Goal: Find specific page/section: Find specific page/section

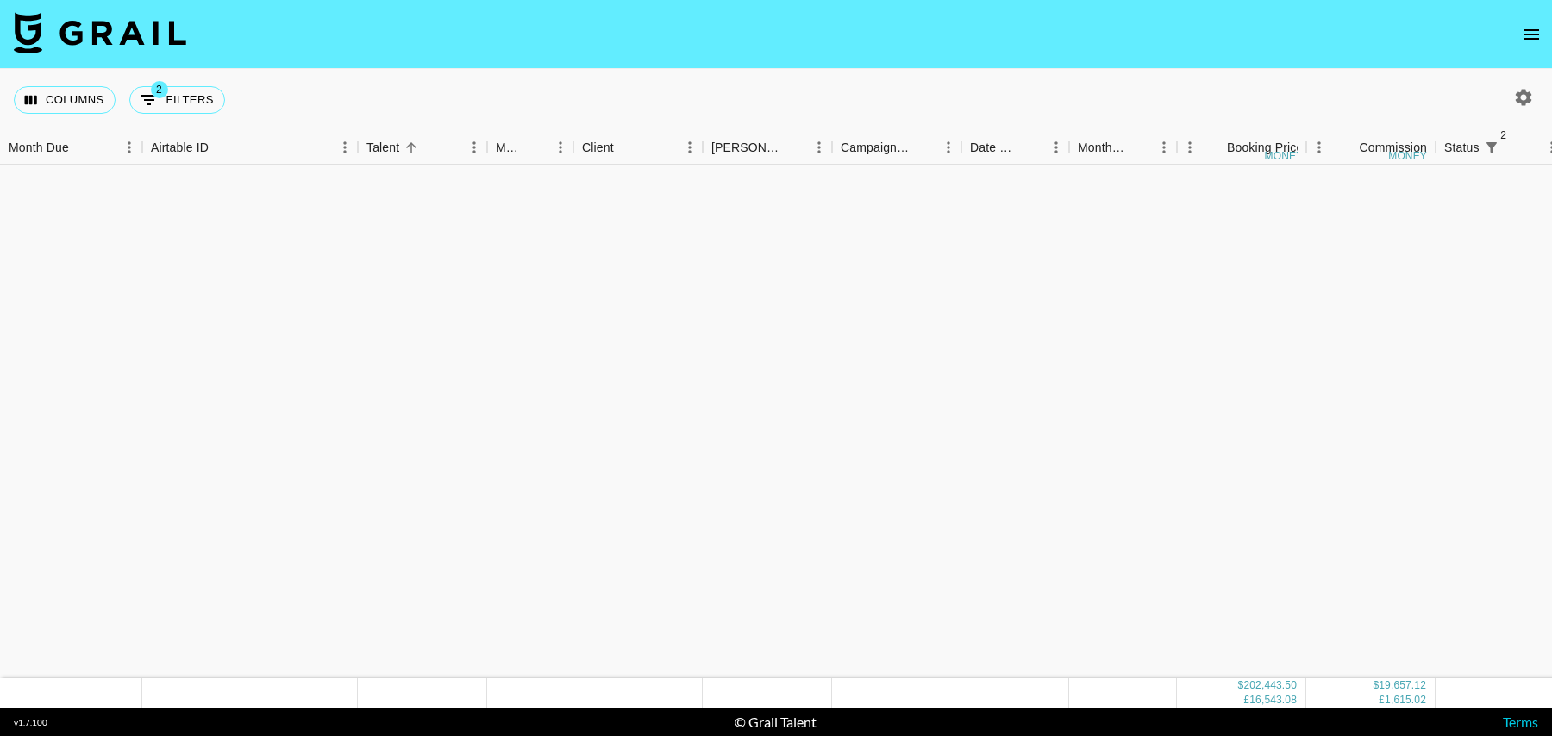
scroll to position [4822, 0]
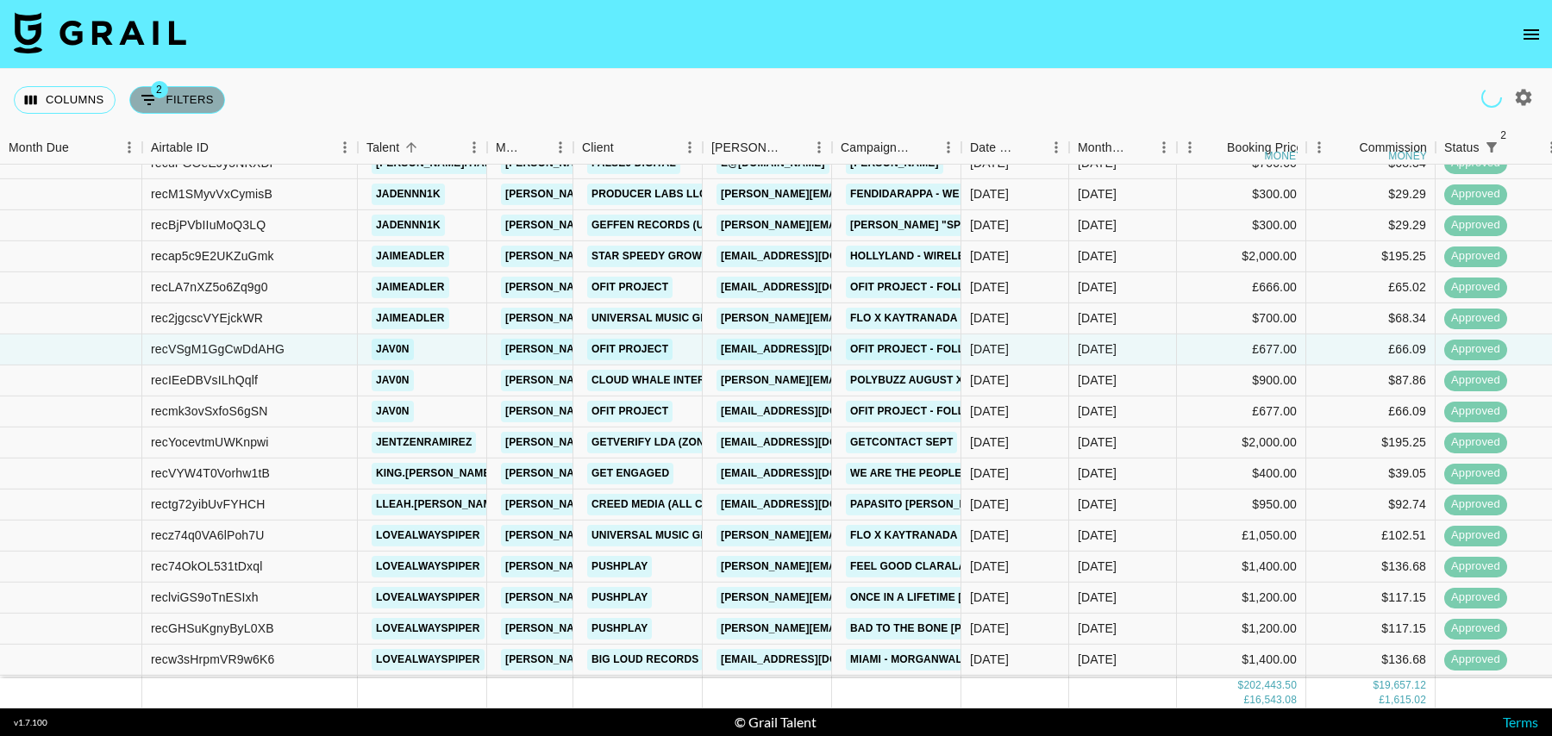
click at [196, 99] on button "2 Filters" at bounding box center [177, 100] width 96 height 28
select select "status"
select select "isNotAnyOf"
select select "status"
select select "isNotAnyOf"
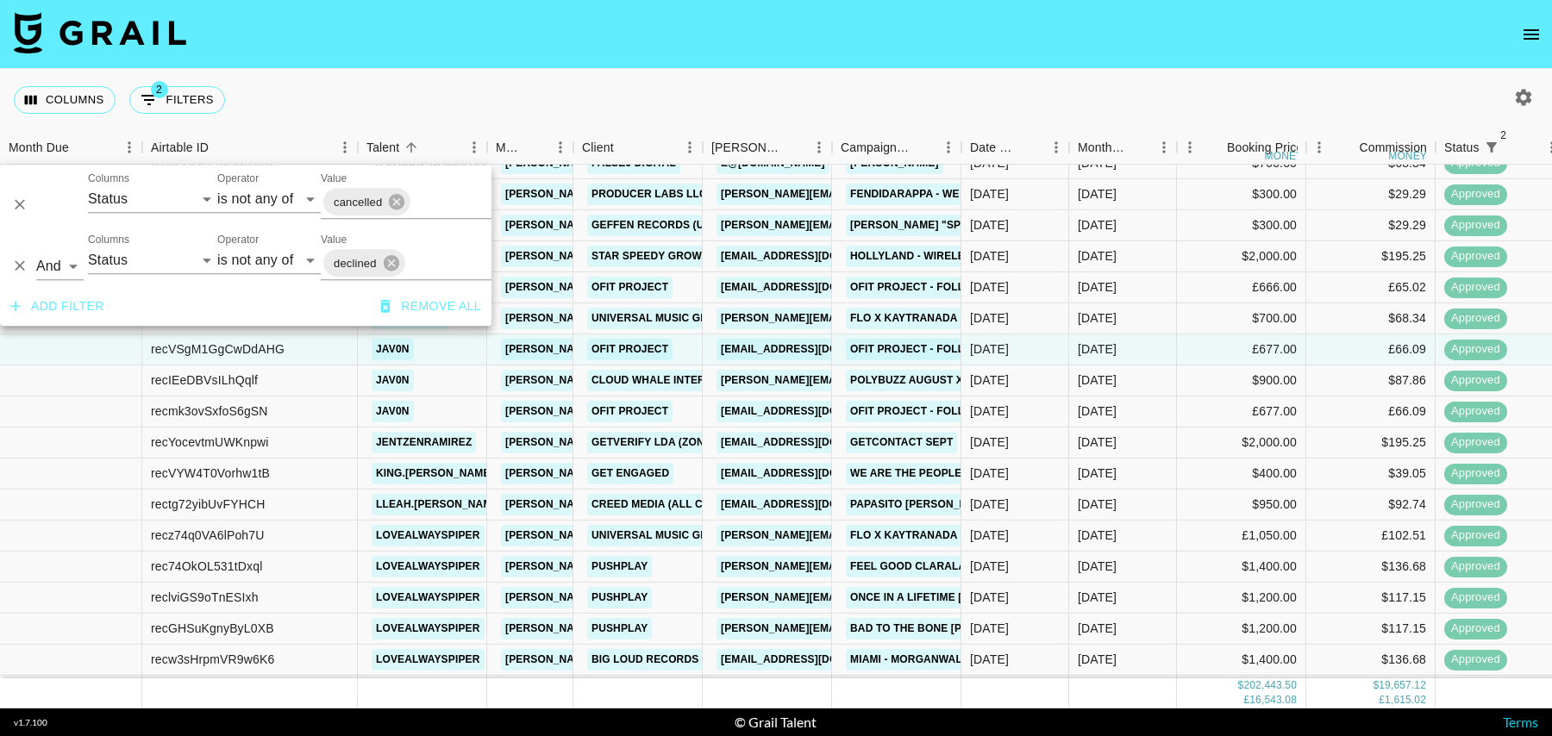
click at [90, 306] on button "Add filter" at bounding box center [57, 307] width 108 height 32
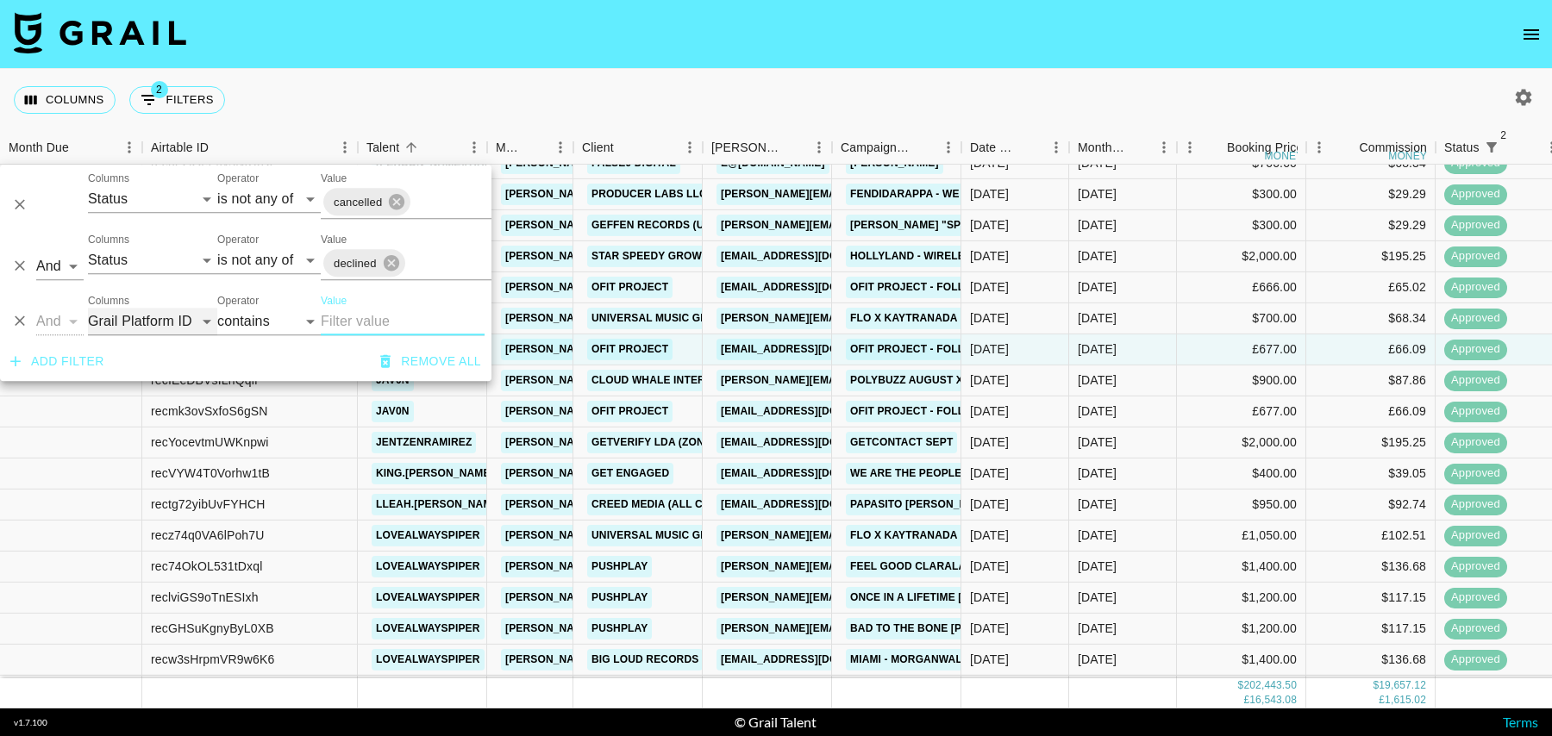
click at [141, 325] on select "Grail Platform ID Airtable ID Talent Manager Client [PERSON_NAME] Campaign (Typ…" at bounding box center [152, 322] width 129 height 28
select select "campaign"
click at [88, 308] on select "Grail Platform ID Airtable ID Talent Manager Client [PERSON_NAME] Campaign (Typ…" at bounding box center [152, 322] width 129 height 28
click at [350, 323] on input "Value" at bounding box center [403, 322] width 164 height 28
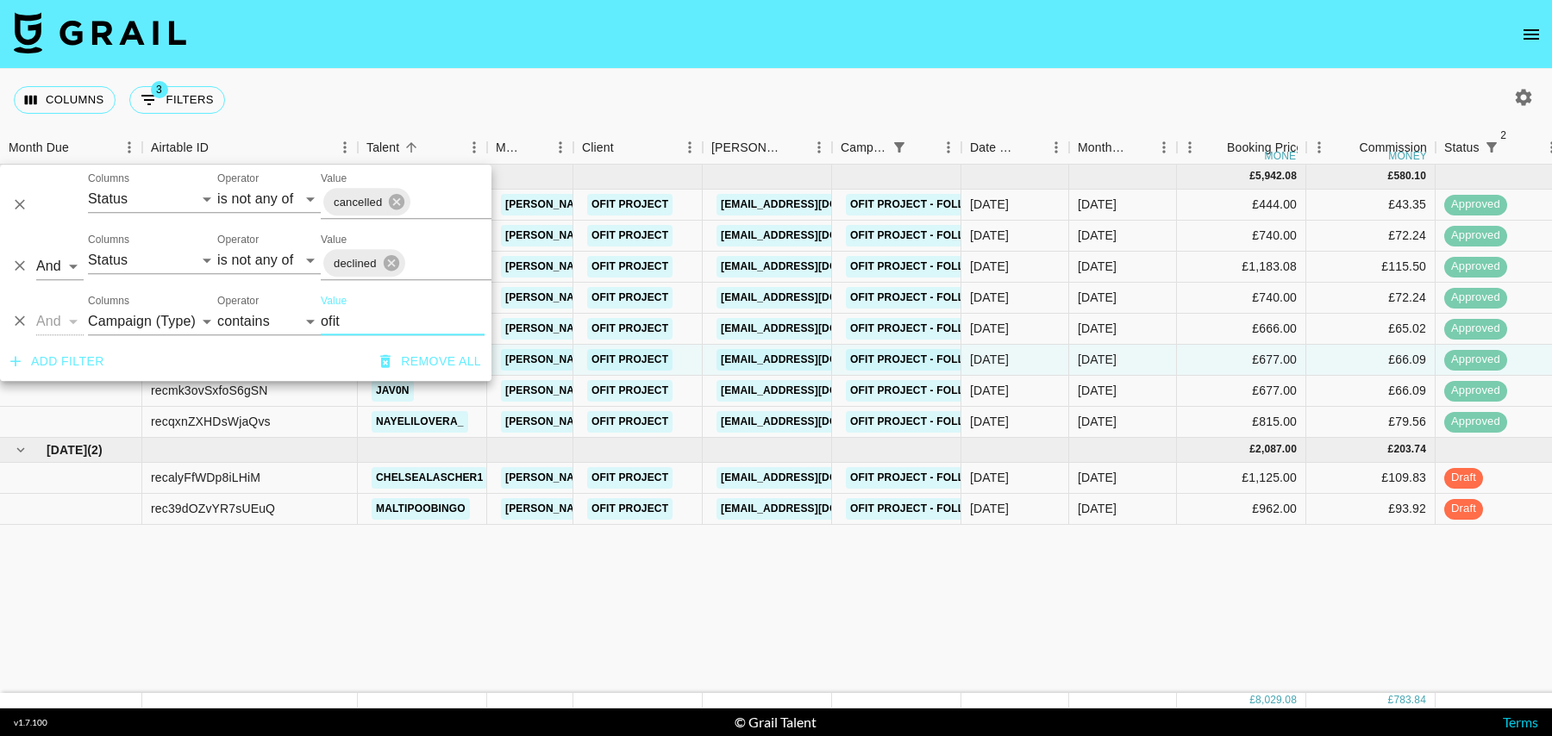
scroll to position [0, 0]
type input "ofit"
click at [1229, 382] on div "£677.00" at bounding box center [1241, 391] width 129 height 31
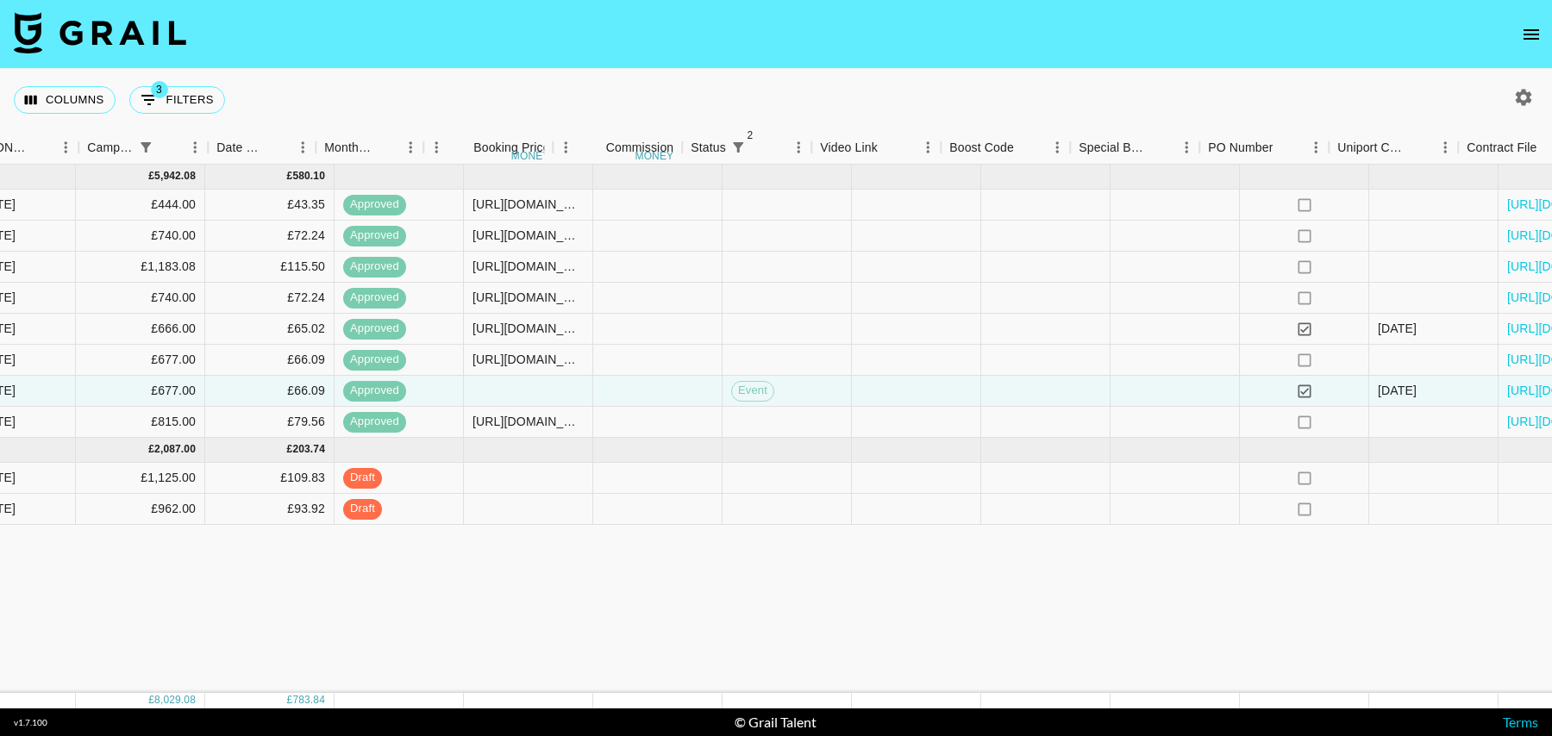
scroll to position [0, 1246]
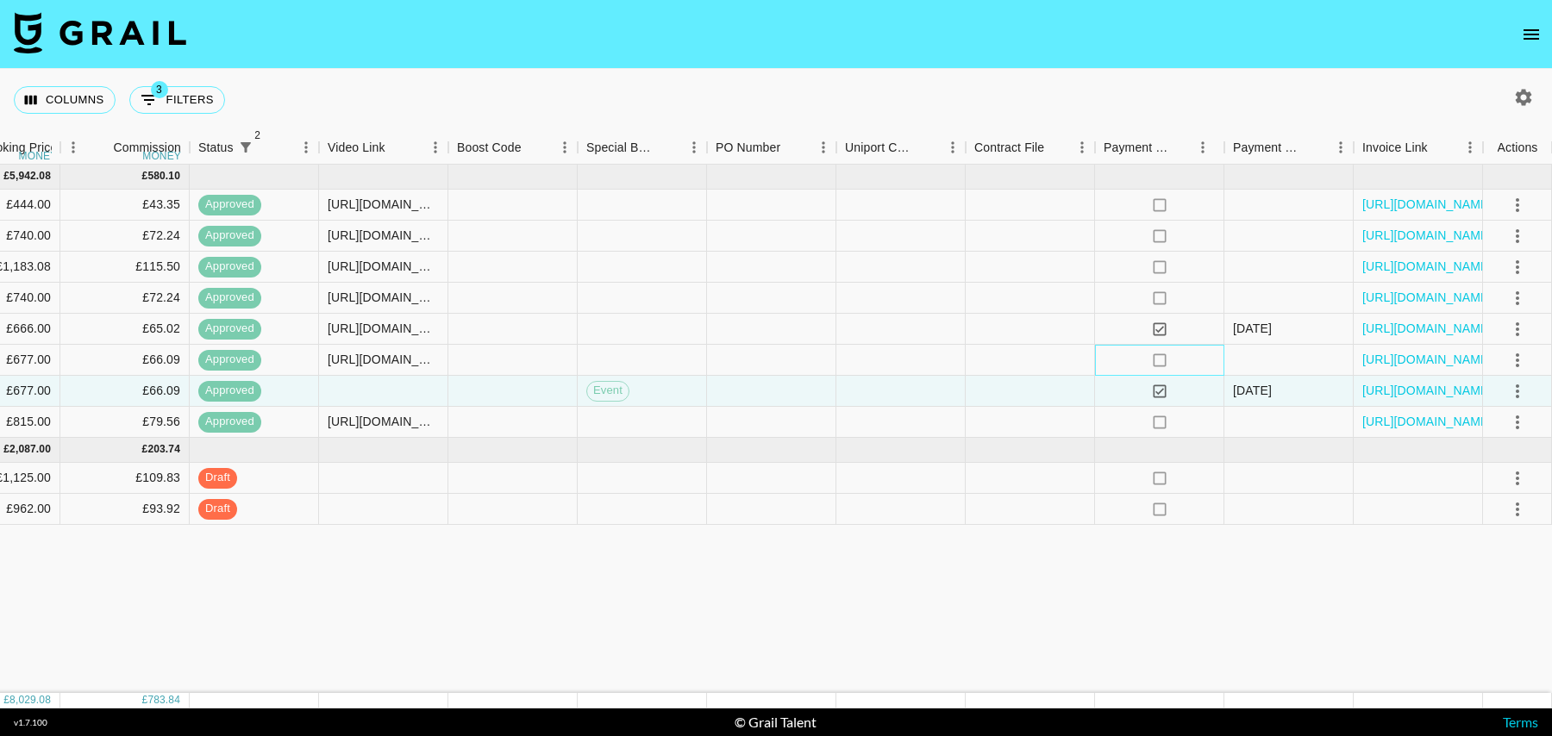
click at [1219, 356] on div "no" at bounding box center [1159, 360] width 129 height 31
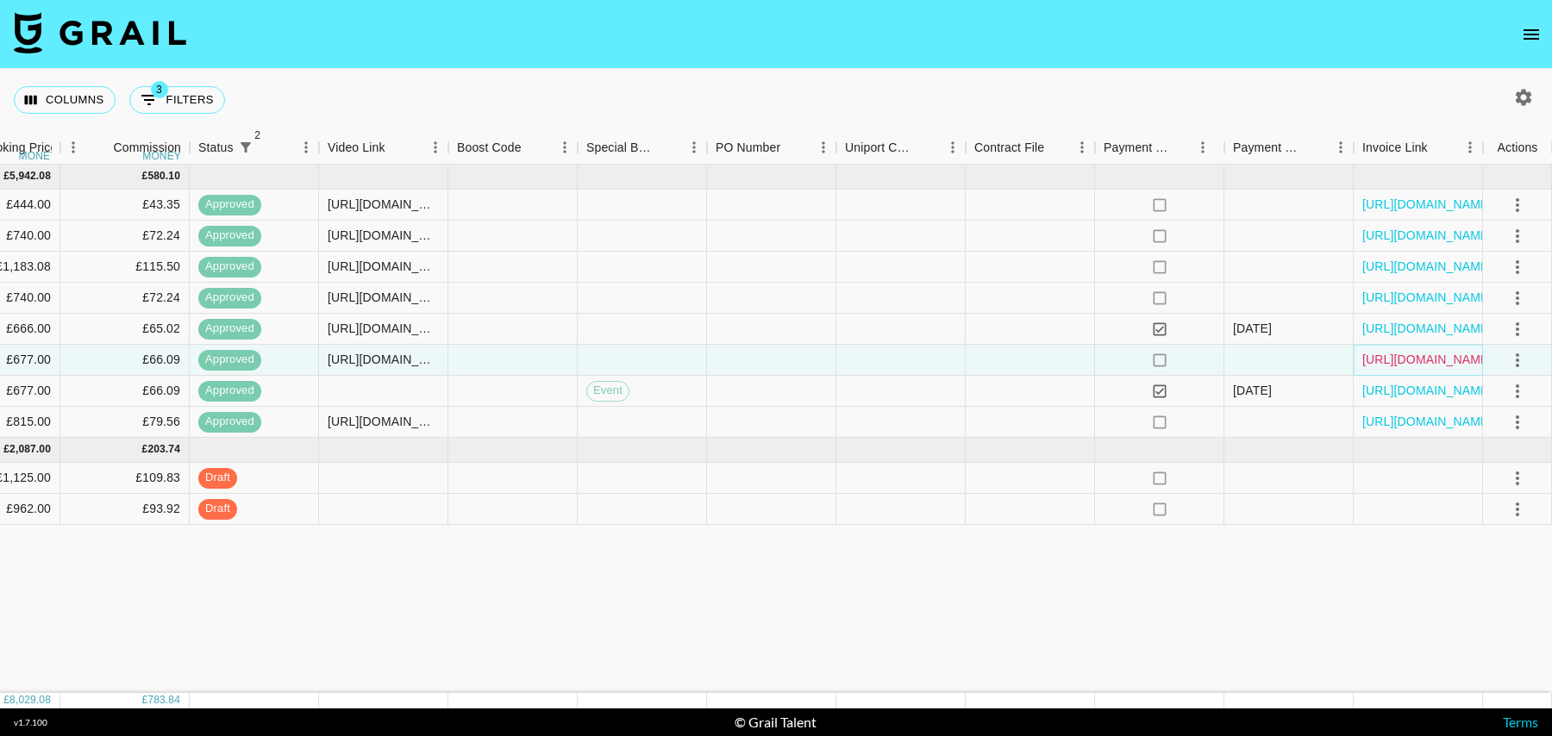
click at [1381, 358] on link "[URL][DOMAIN_NAME]" at bounding box center [1428, 359] width 130 height 17
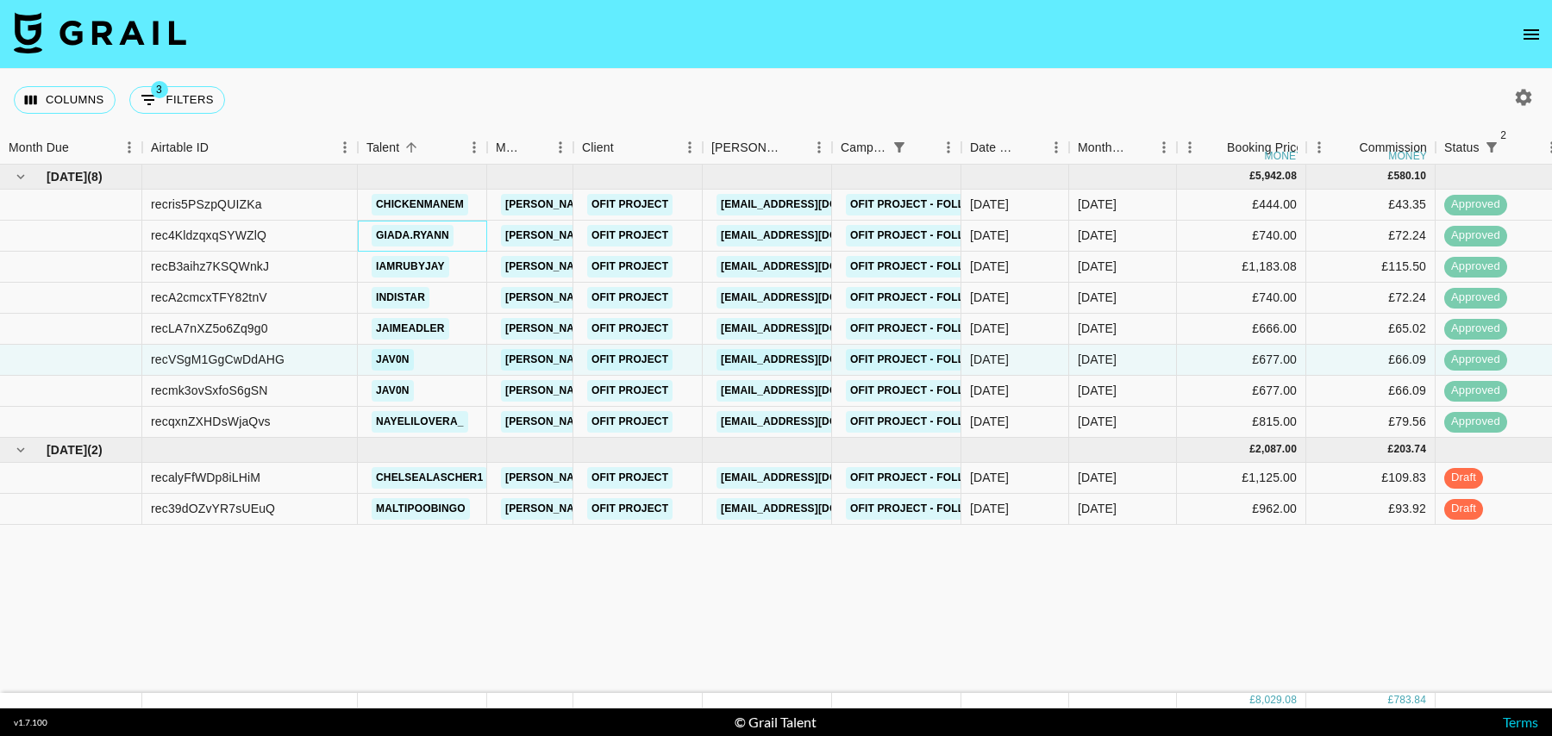
click at [481, 242] on div "giada.ryann" at bounding box center [422, 236] width 129 height 31
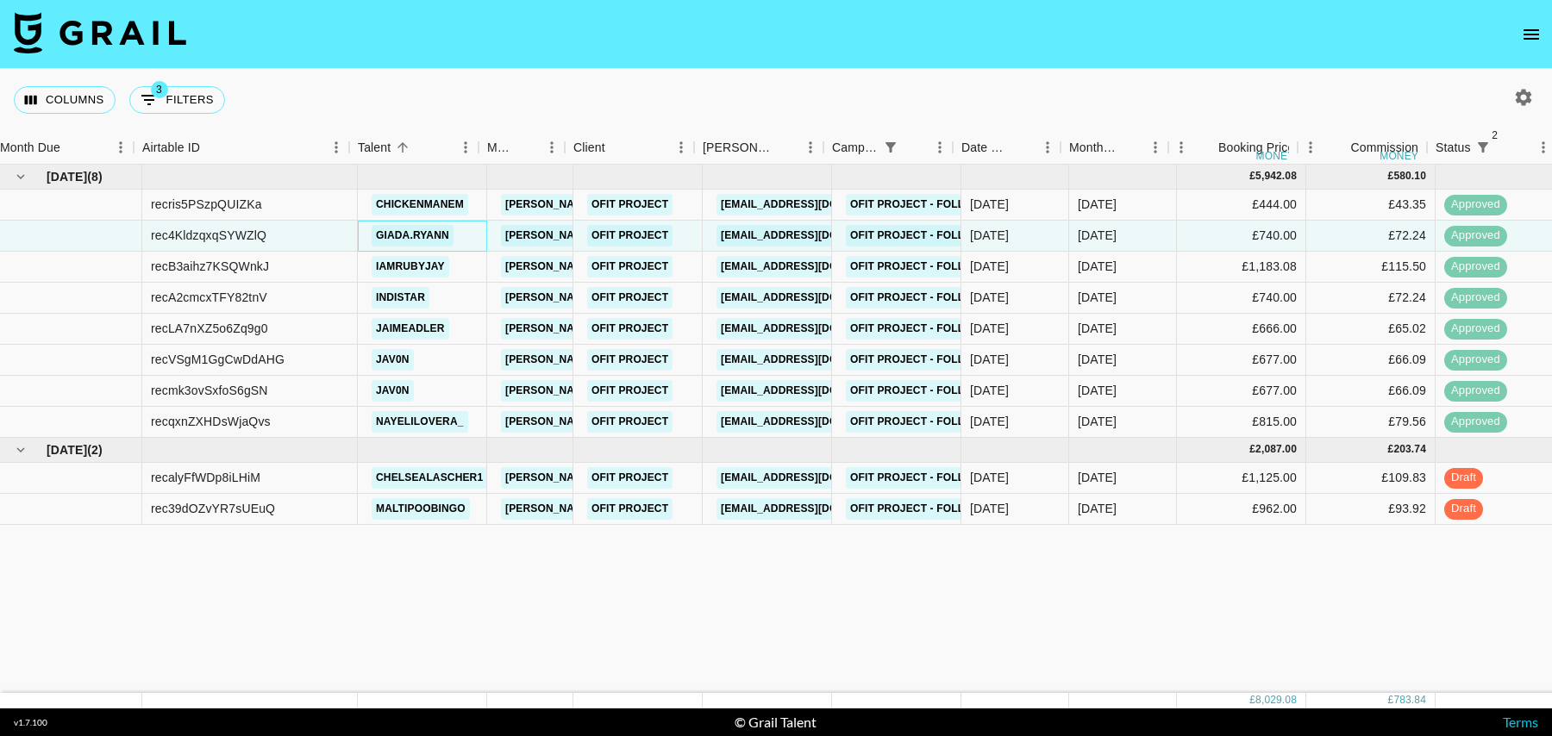
scroll to position [0, 1246]
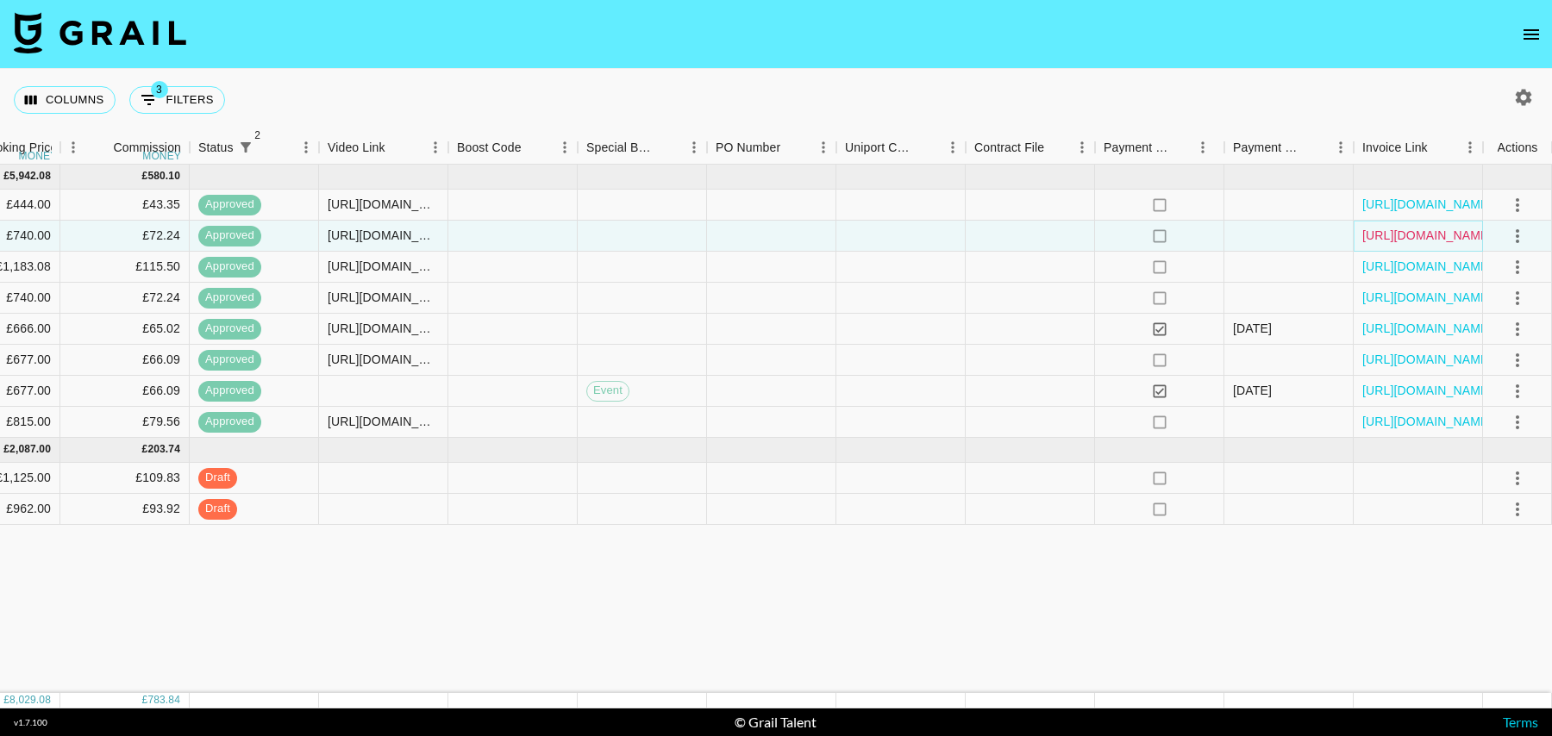
click at [1438, 236] on link "[URL][DOMAIN_NAME]" at bounding box center [1428, 235] width 130 height 17
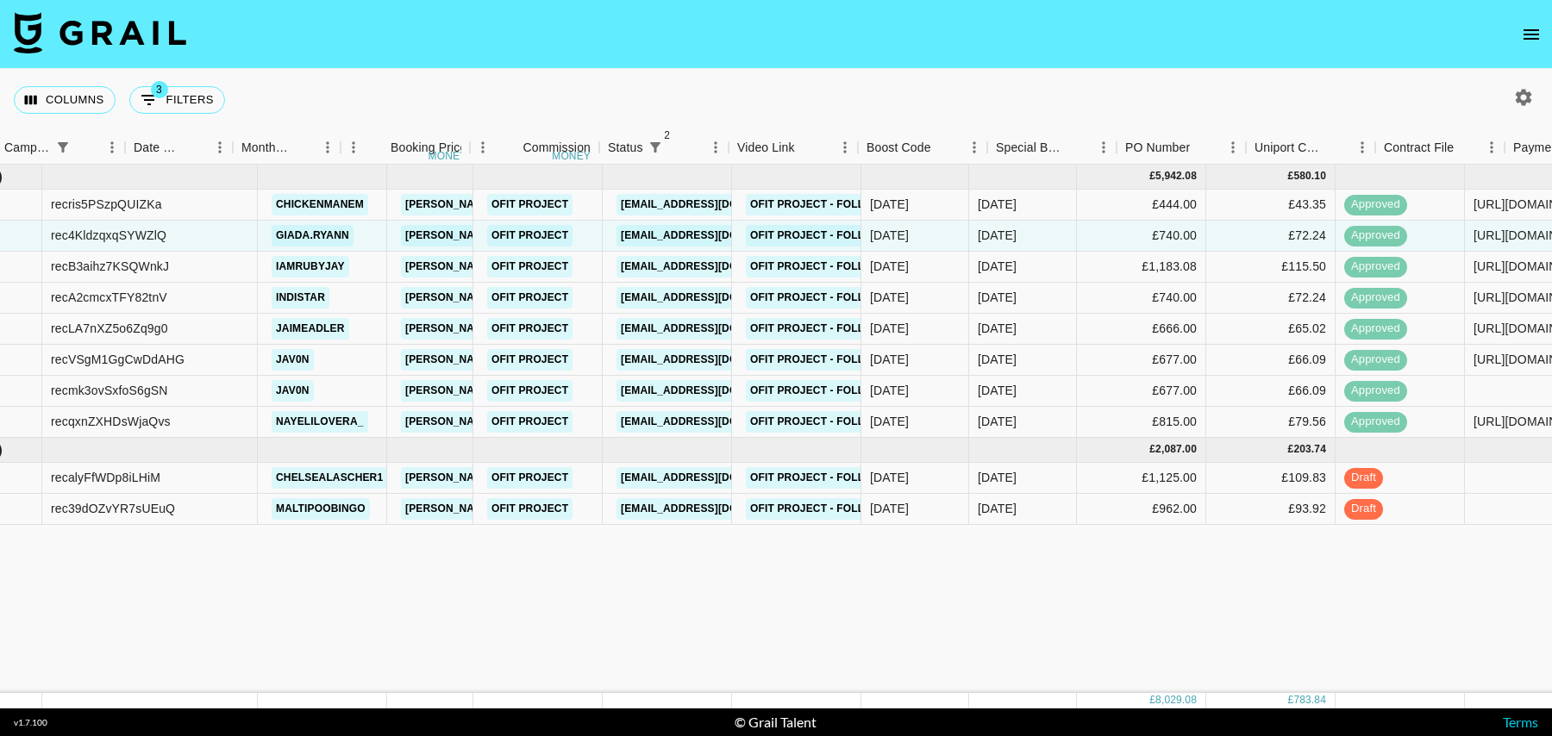
scroll to position [0, 0]
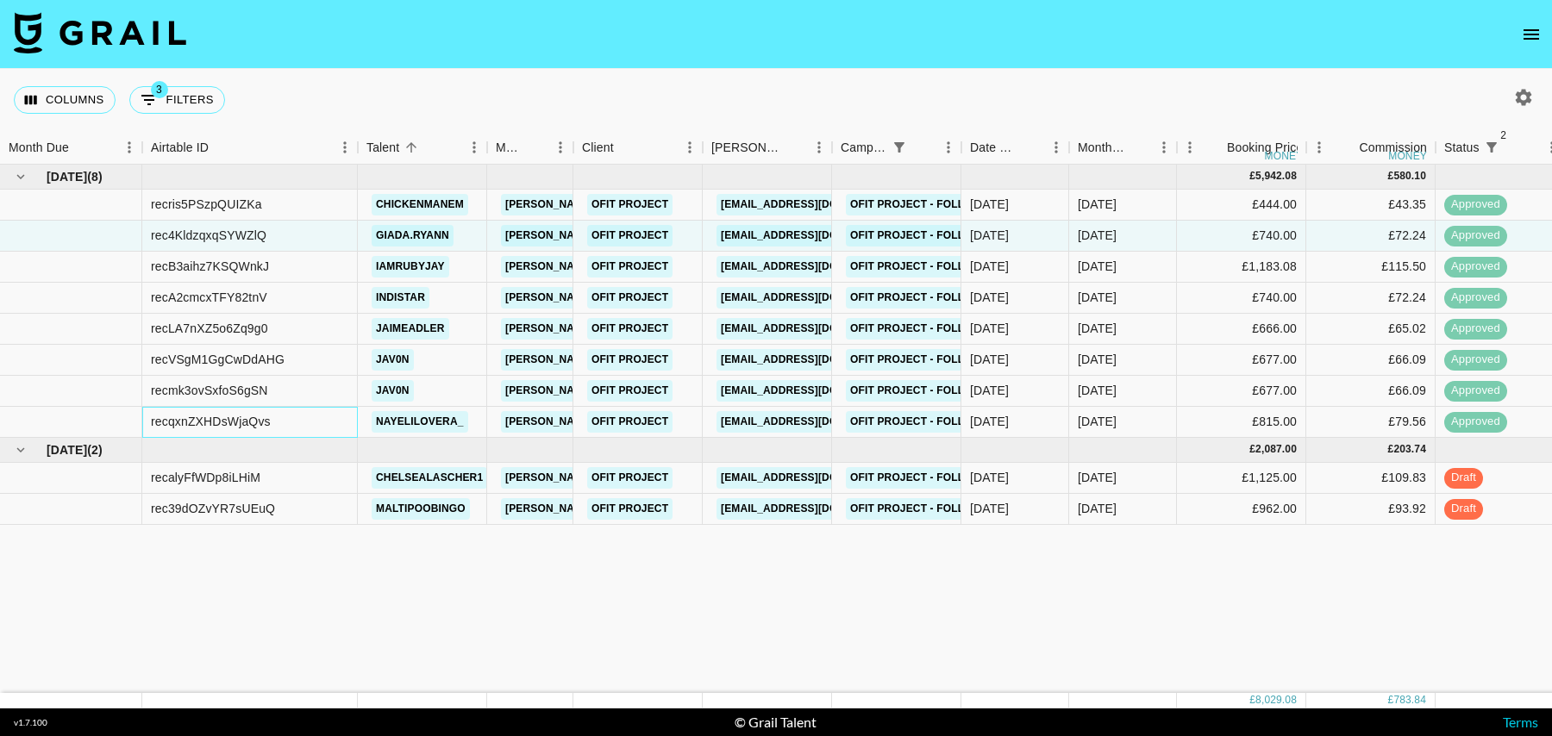
click at [335, 416] on div "recqxnZXHDsWjaQvs" at bounding box center [250, 422] width 216 height 31
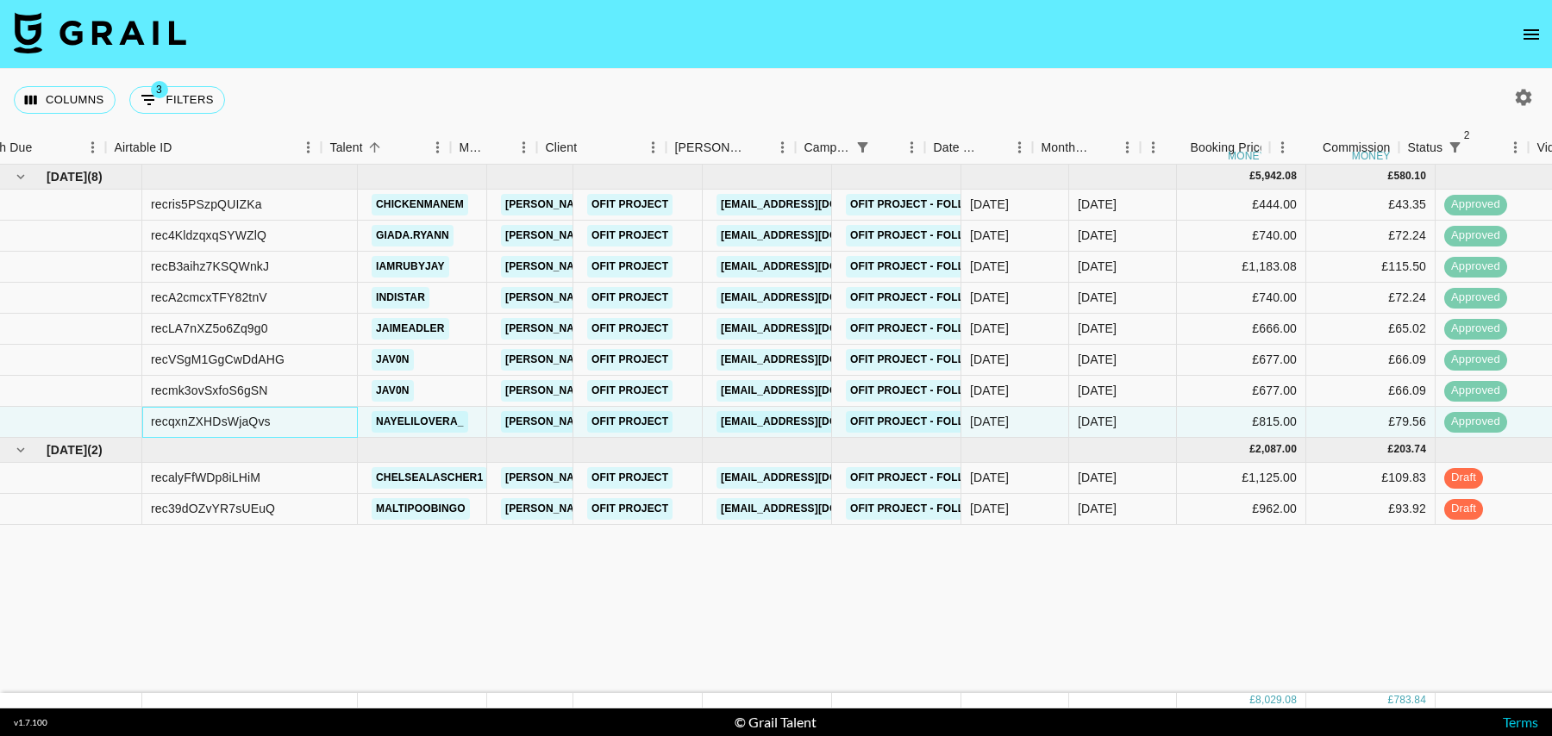
scroll to position [0, 1246]
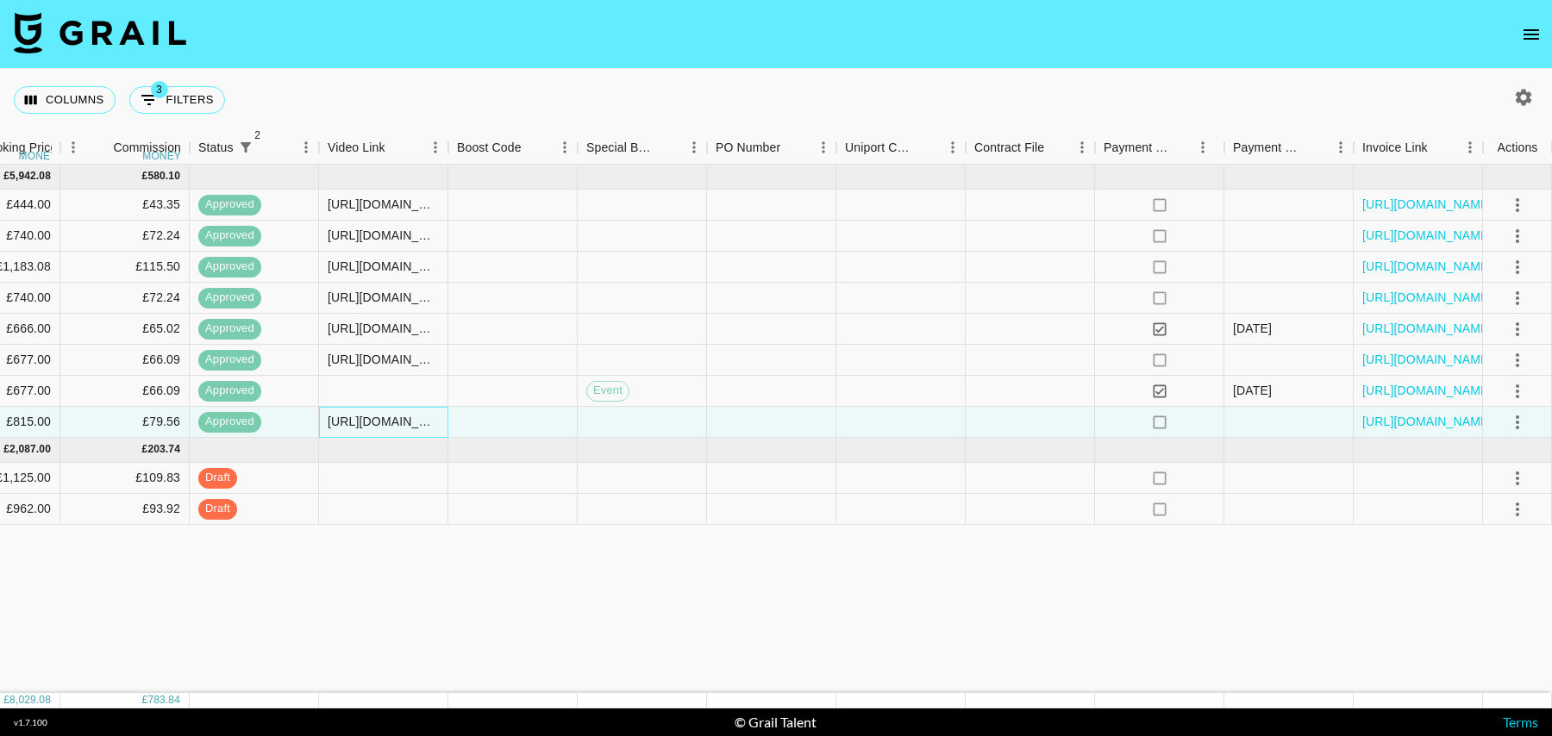
click at [385, 419] on div "[URL][DOMAIN_NAME]" at bounding box center [383, 421] width 111 height 17
click at [1401, 418] on link "[URL][DOMAIN_NAME]" at bounding box center [1428, 421] width 130 height 17
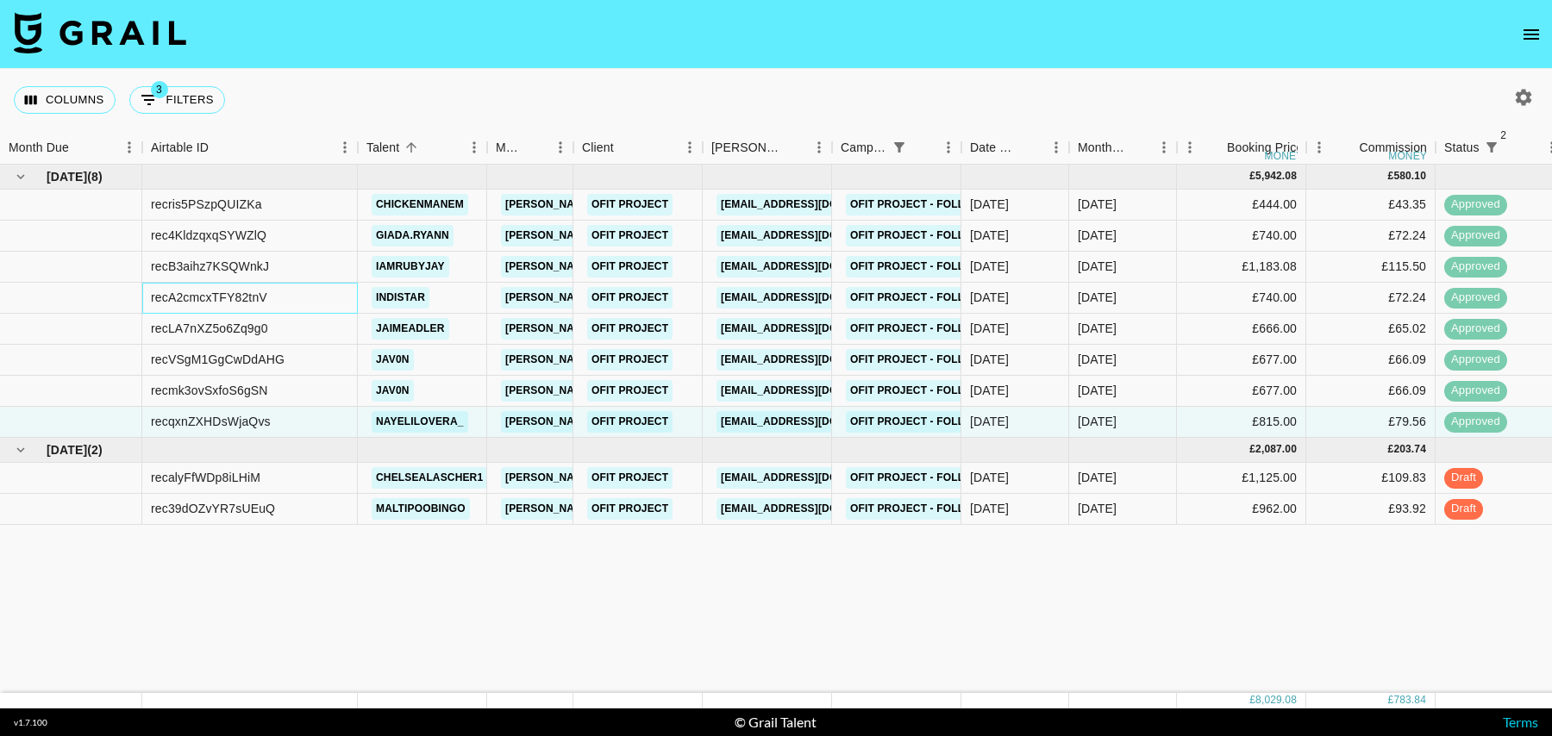
click at [336, 304] on div "recA2cmcxTFY82tnV" at bounding box center [250, 298] width 216 height 31
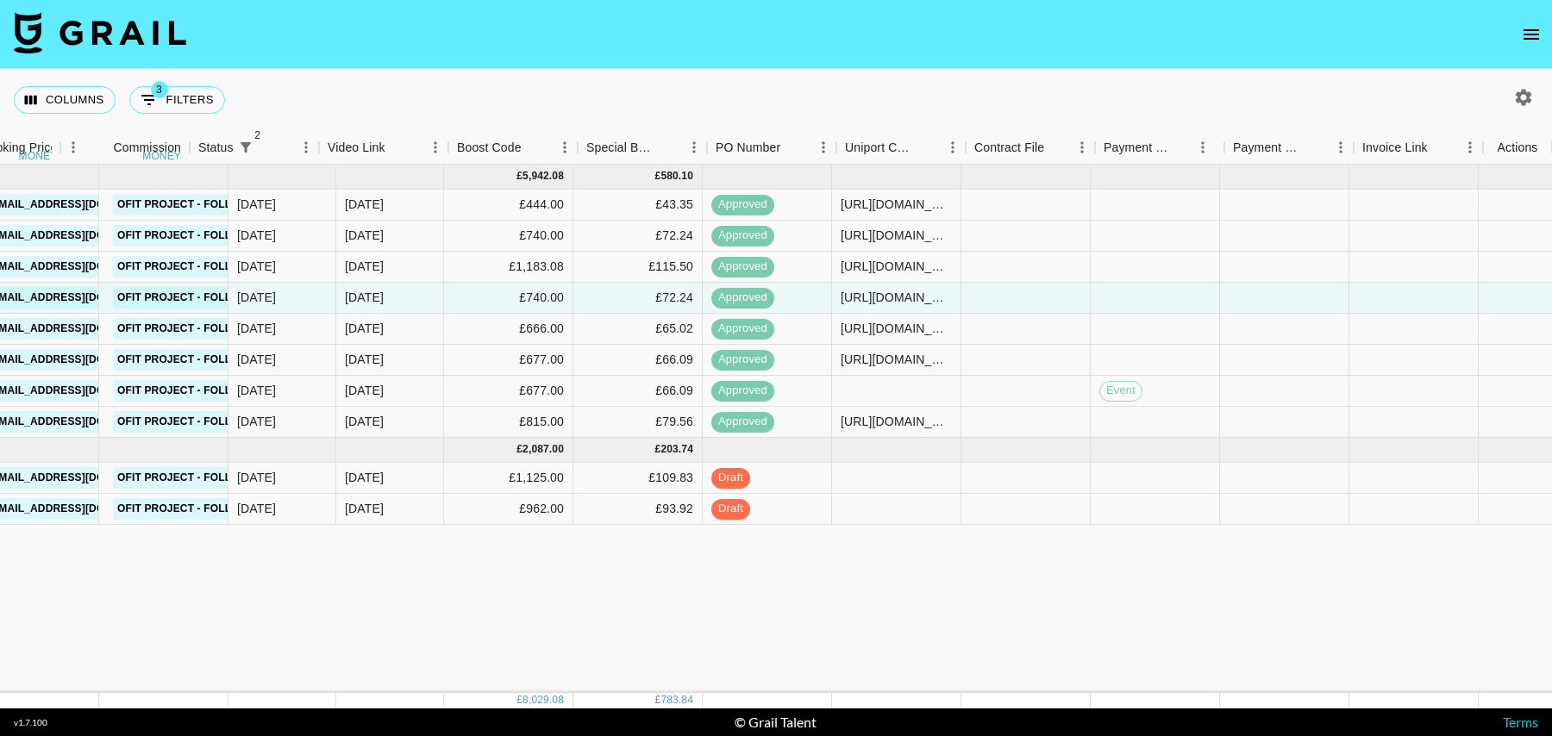
scroll to position [0, 1246]
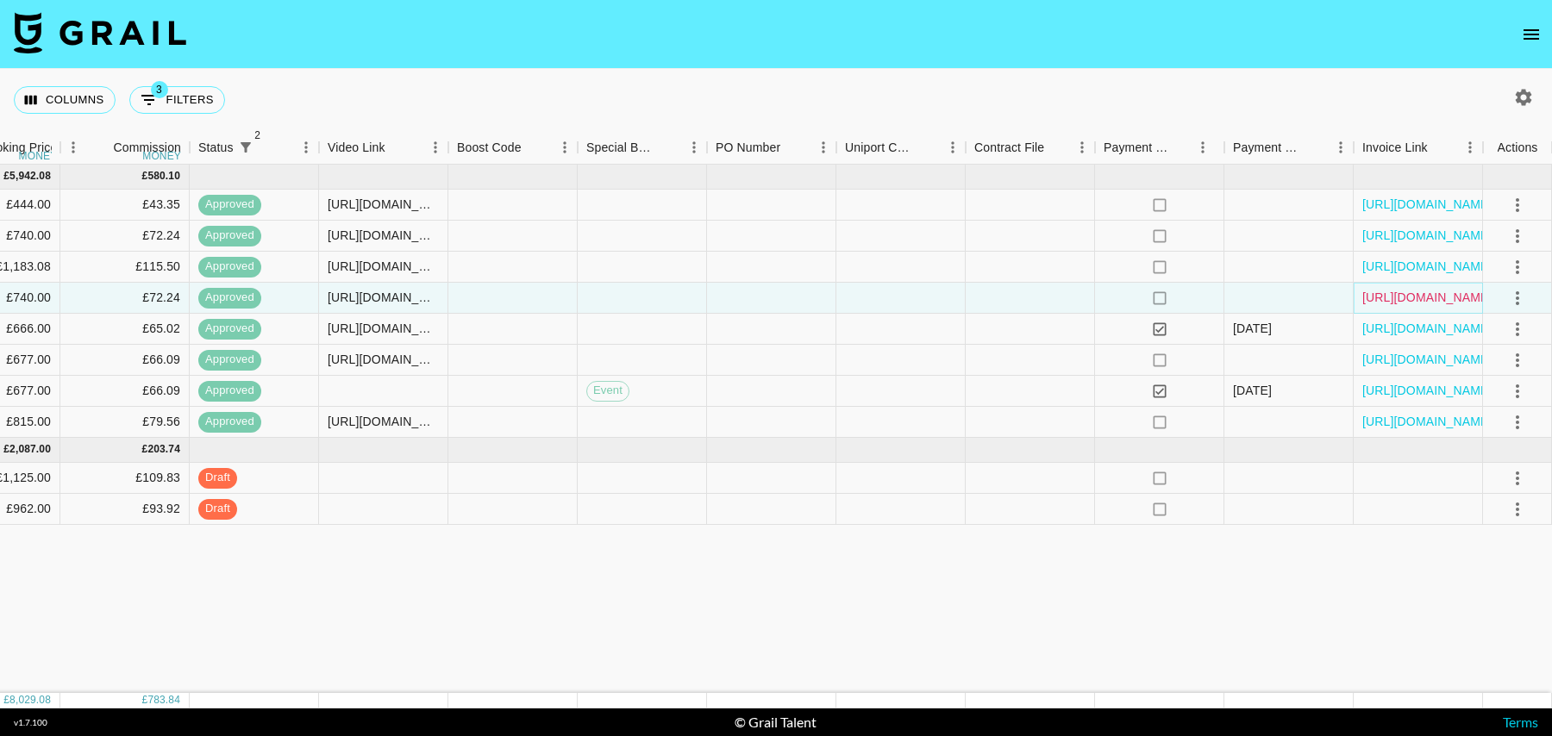
click at [1441, 303] on link "[URL][DOMAIN_NAME]" at bounding box center [1428, 297] width 130 height 17
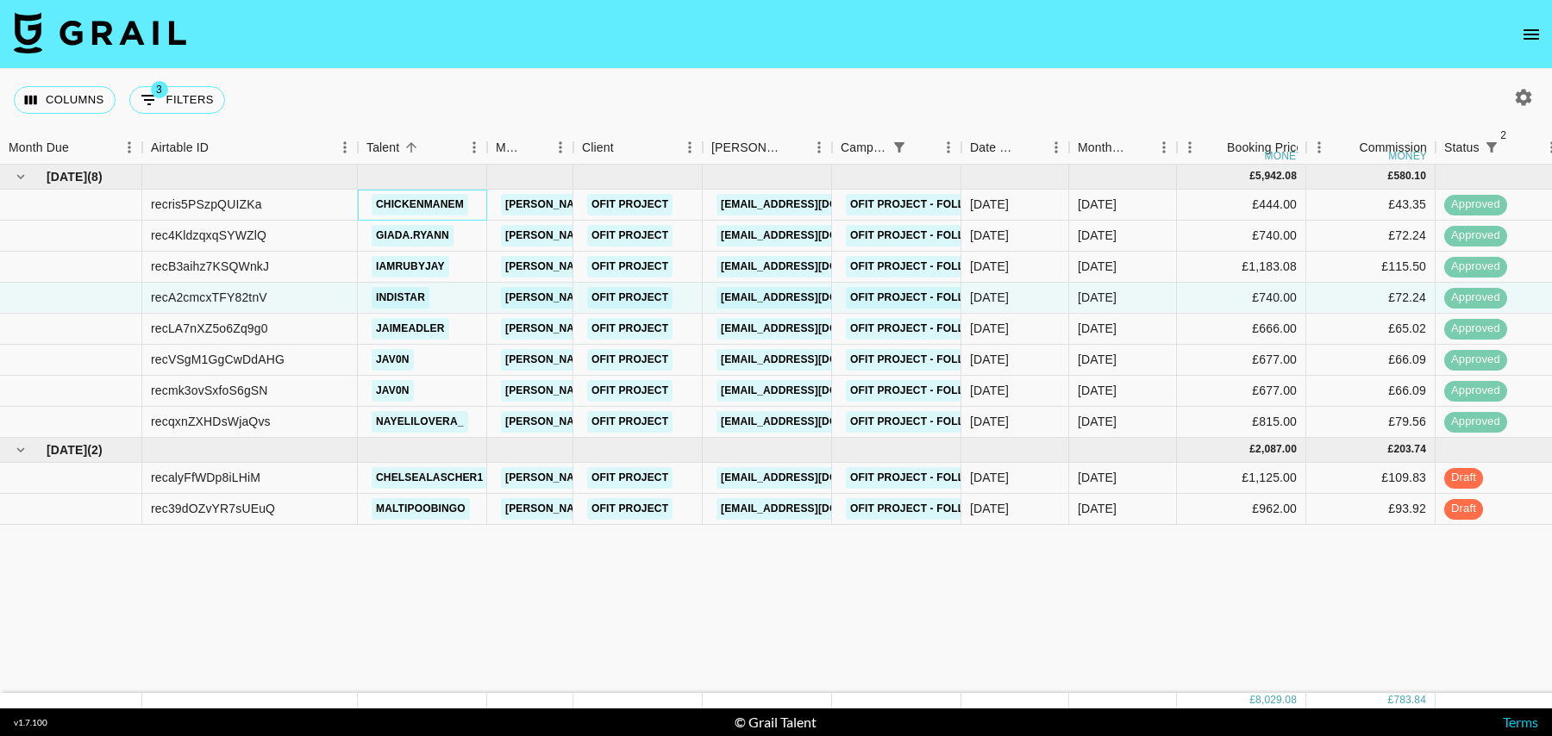
click at [479, 209] on div "chickenmanem" at bounding box center [422, 205] width 129 height 31
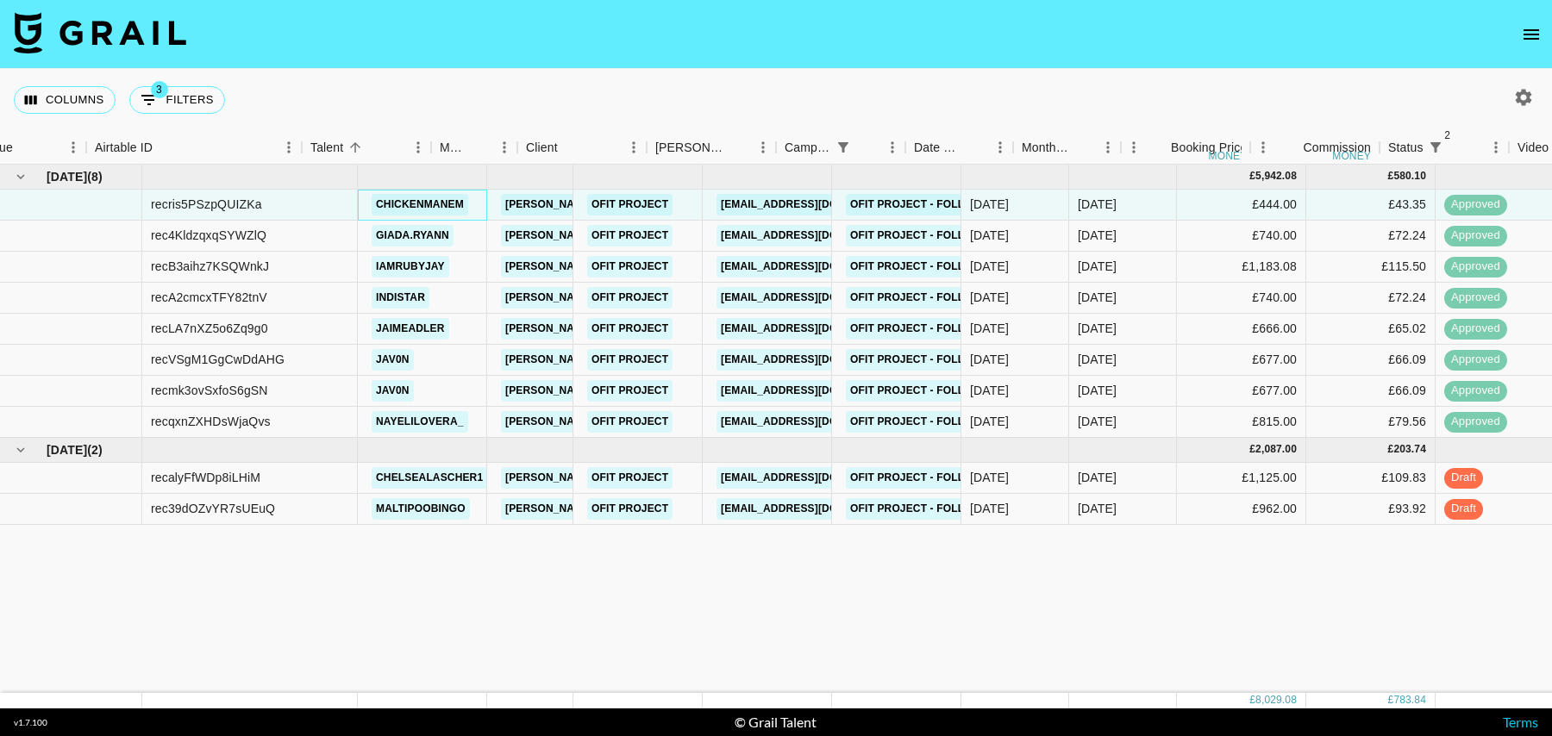
scroll to position [0, 1246]
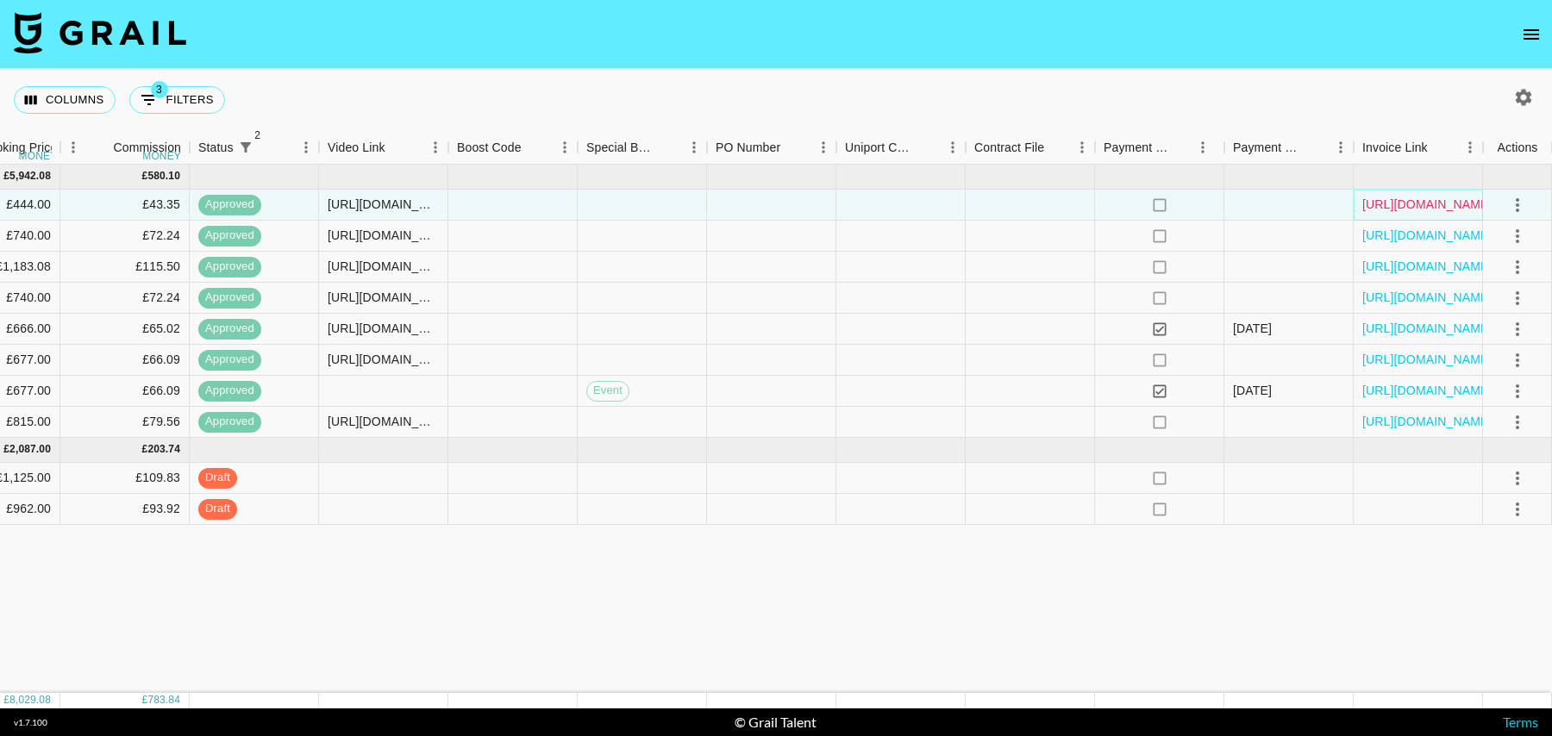
click at [1460, 204] on link "[URL][DOMAIN_NAME]" at bounding box center [1428, 204] width 130 height 17
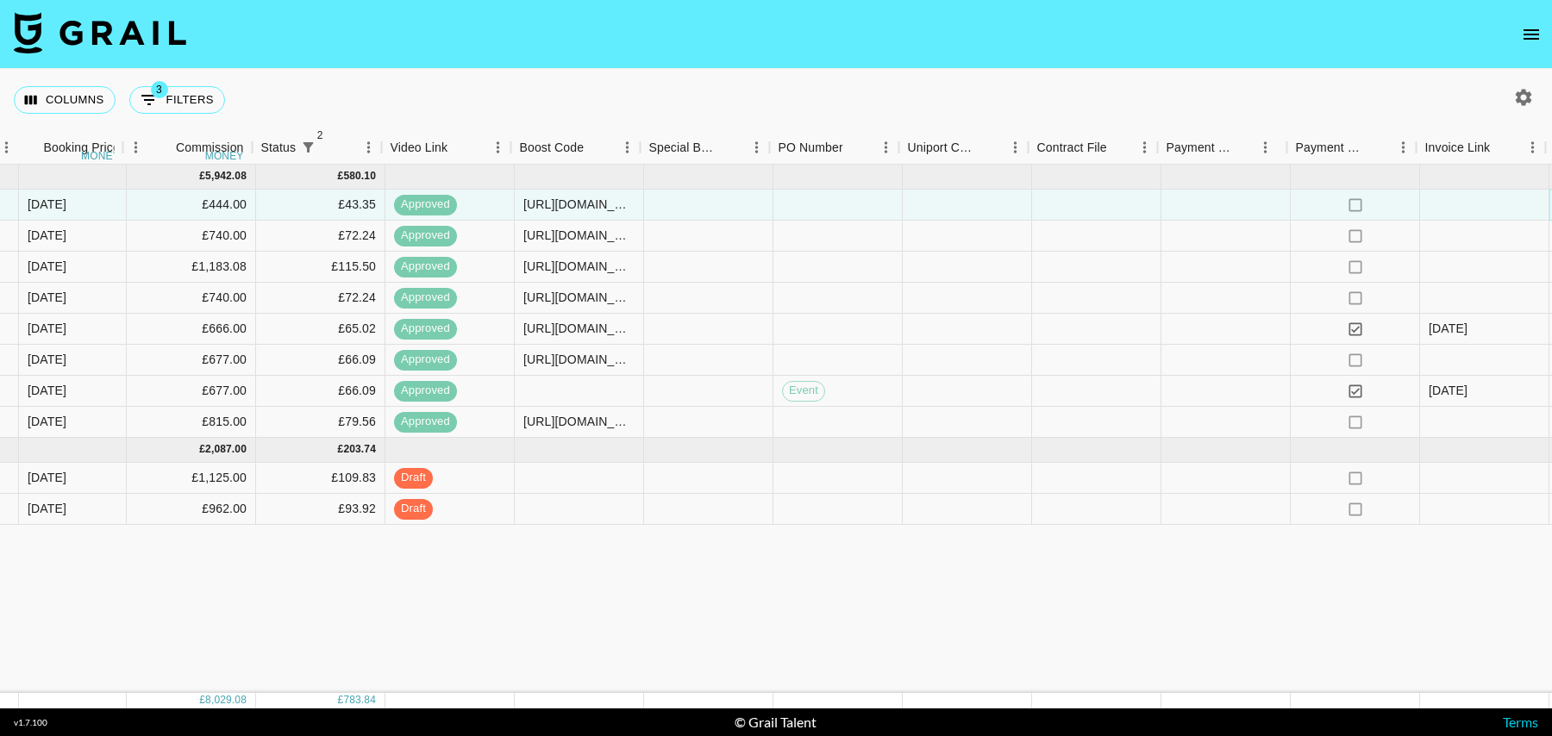
scroll to position [0, 0]
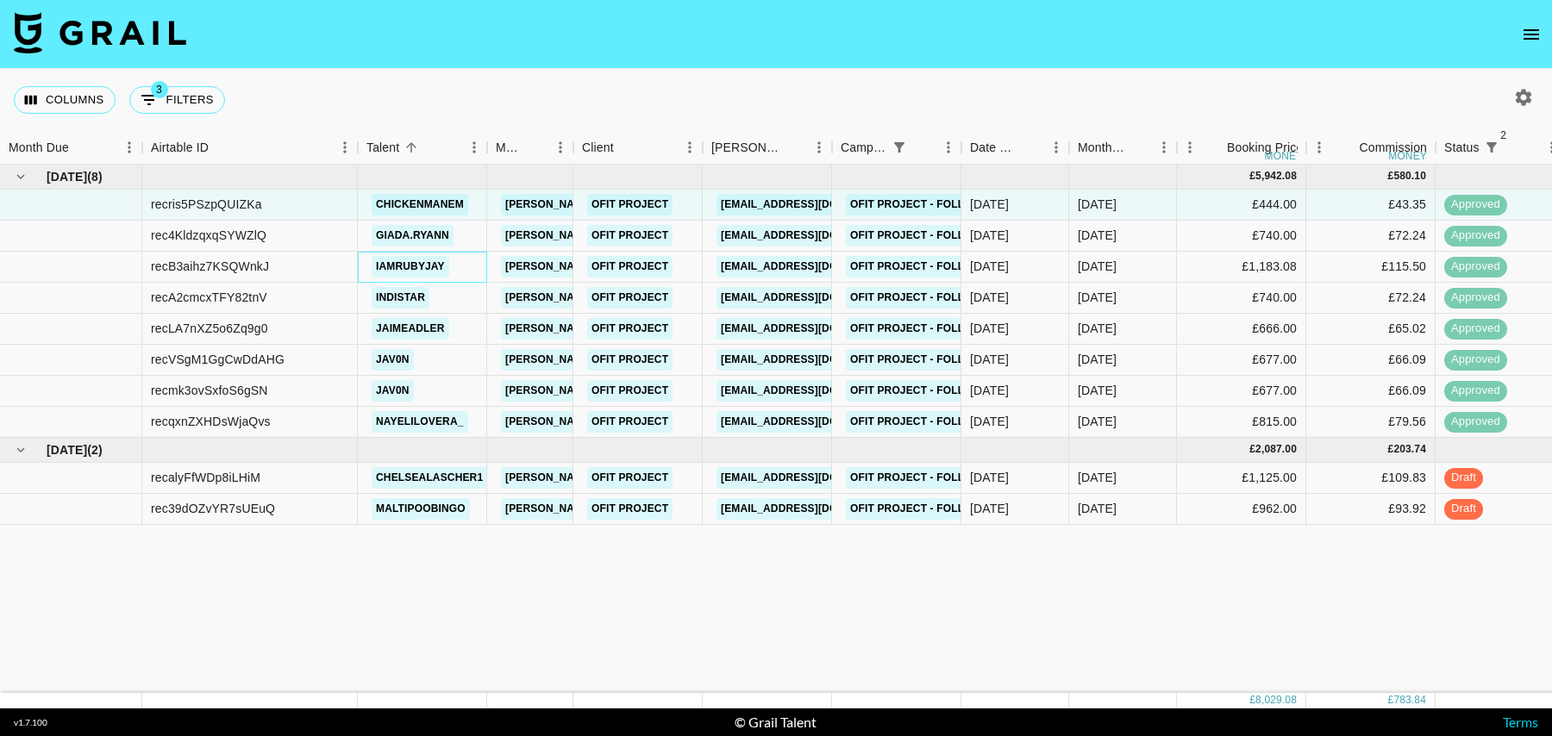
click at [472, 268] on div "iamrubyjay" at bounding box center [422, 267] width 129 height 31
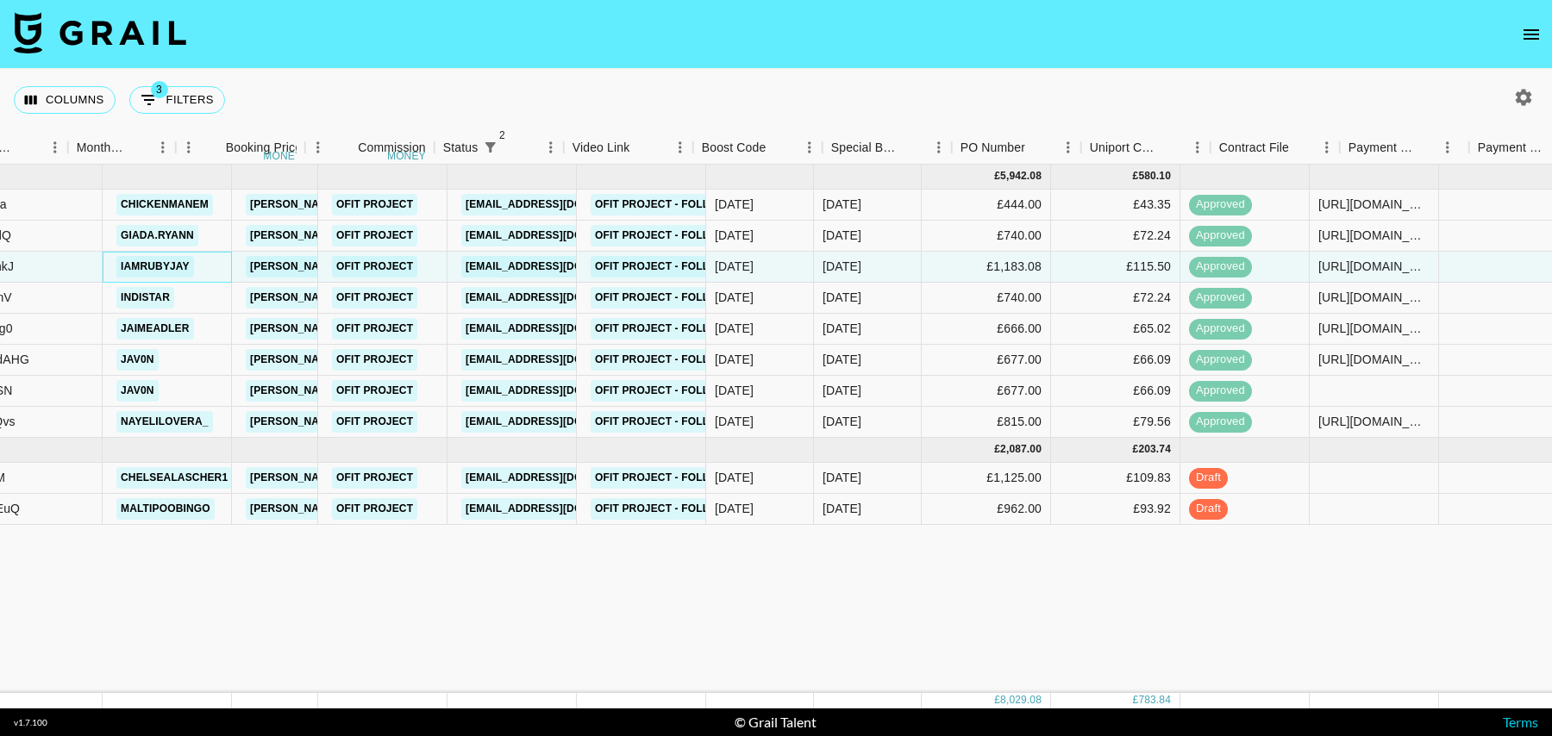
scroll to position [0, 1246]
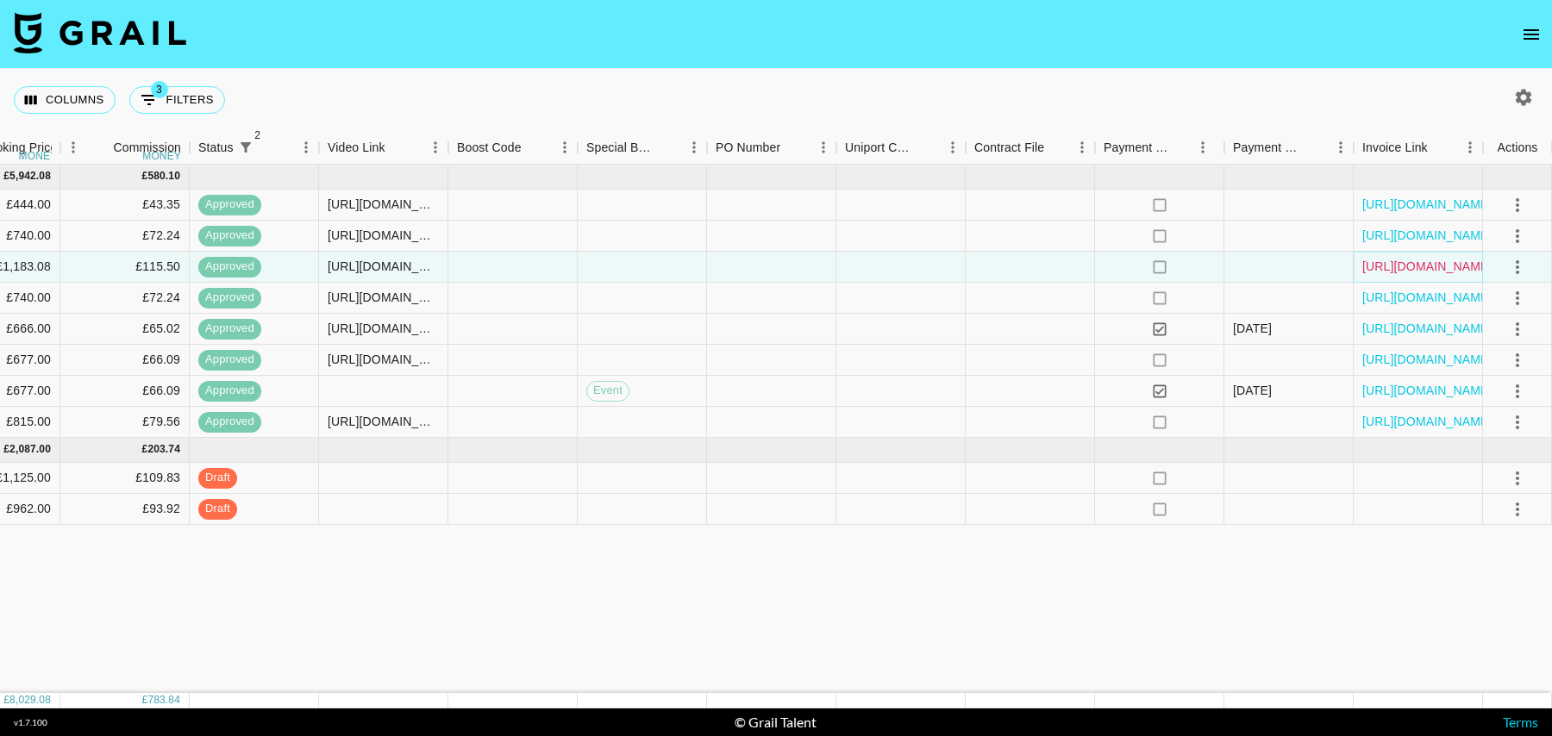
click at [1397, 266] on link "[URL][DOMAIN_NAME]" at bounding box center [1428, 266] width 130 height 17
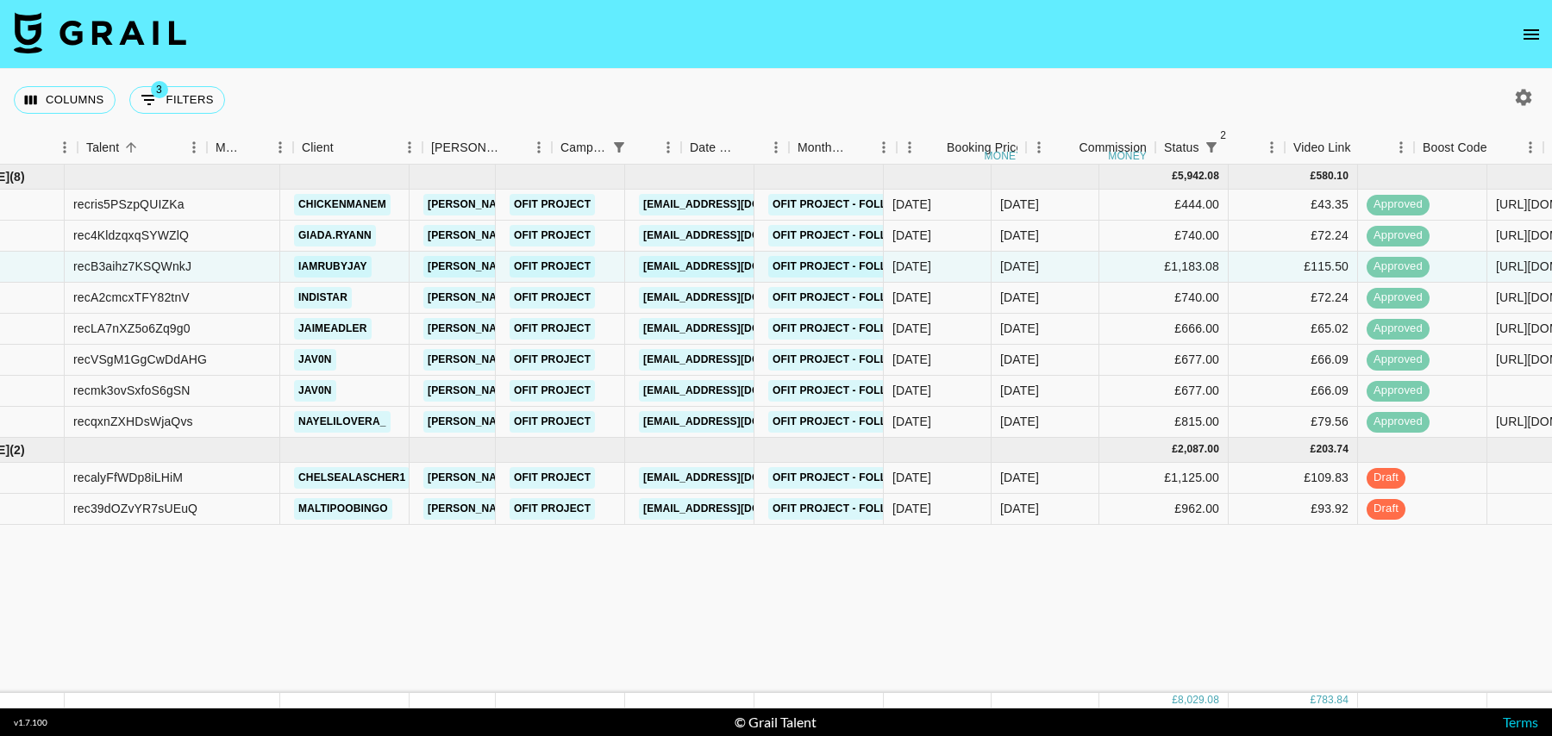
scroll to position [0, 0]
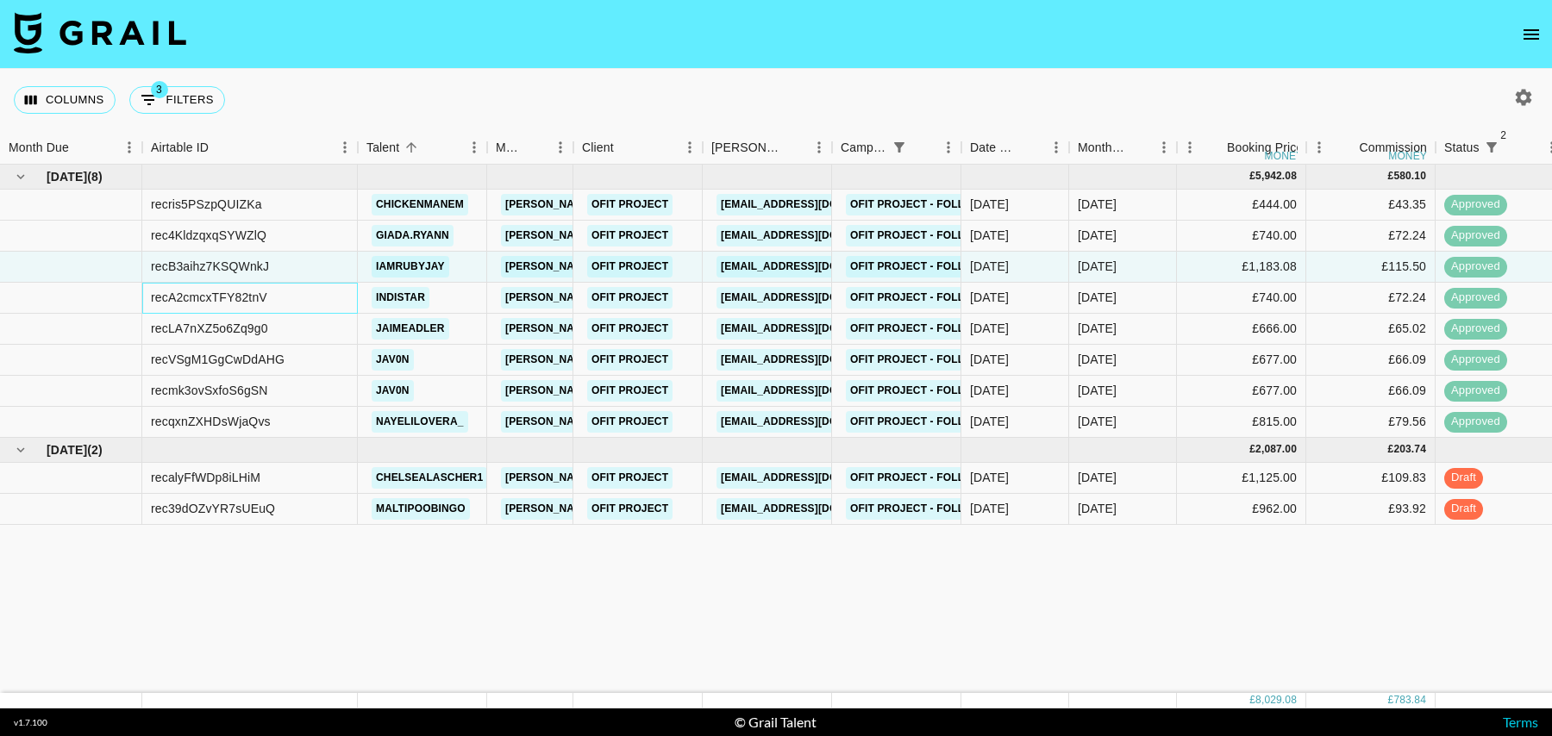
click at [319, 299] on div "recA2cmcxTFY82tnV" at bounding box center [250, 298] width 216 height 31
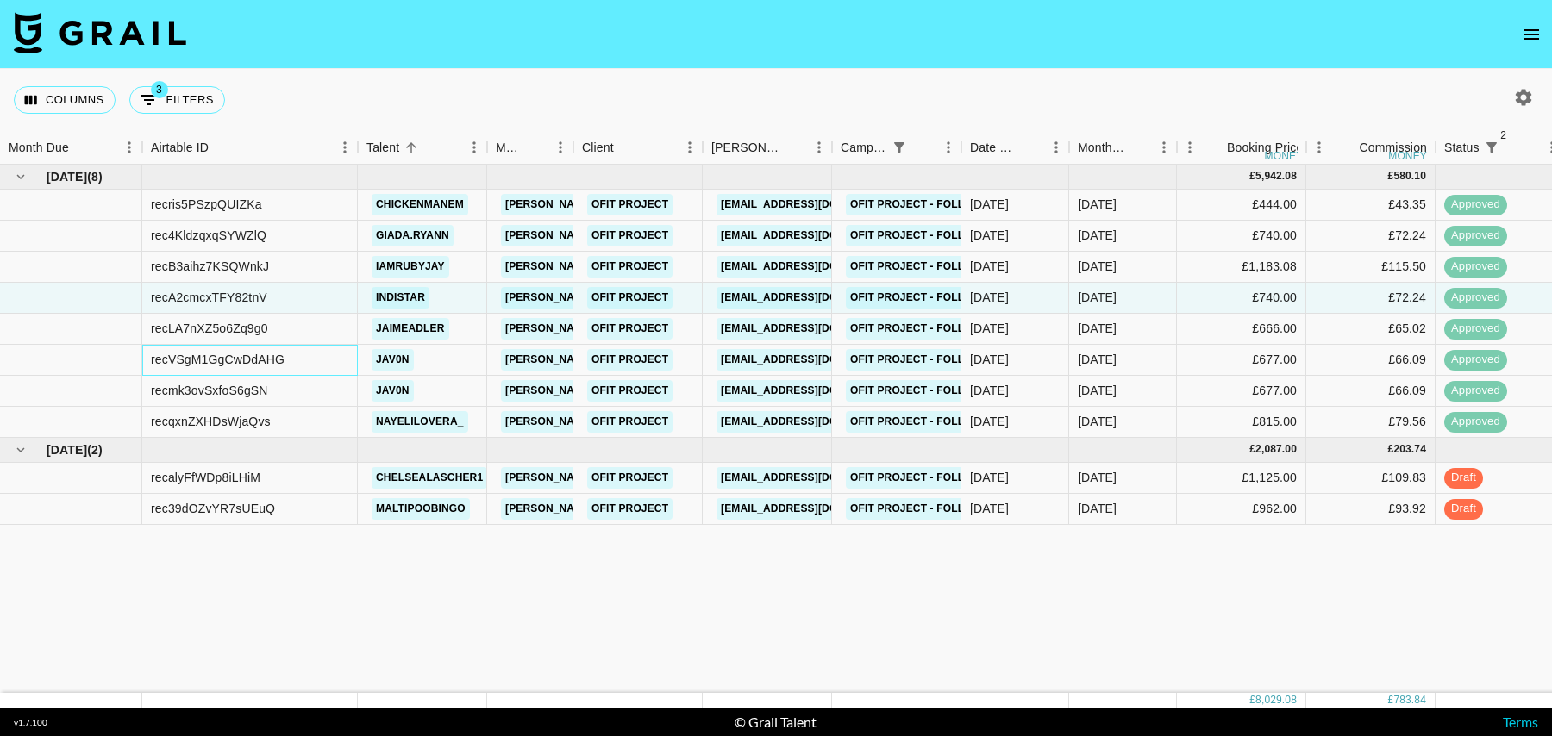
click at [319, 346] on div "recVSgM1GgCwDdAHG" at bounding box center [250, 360] width 216 height 31
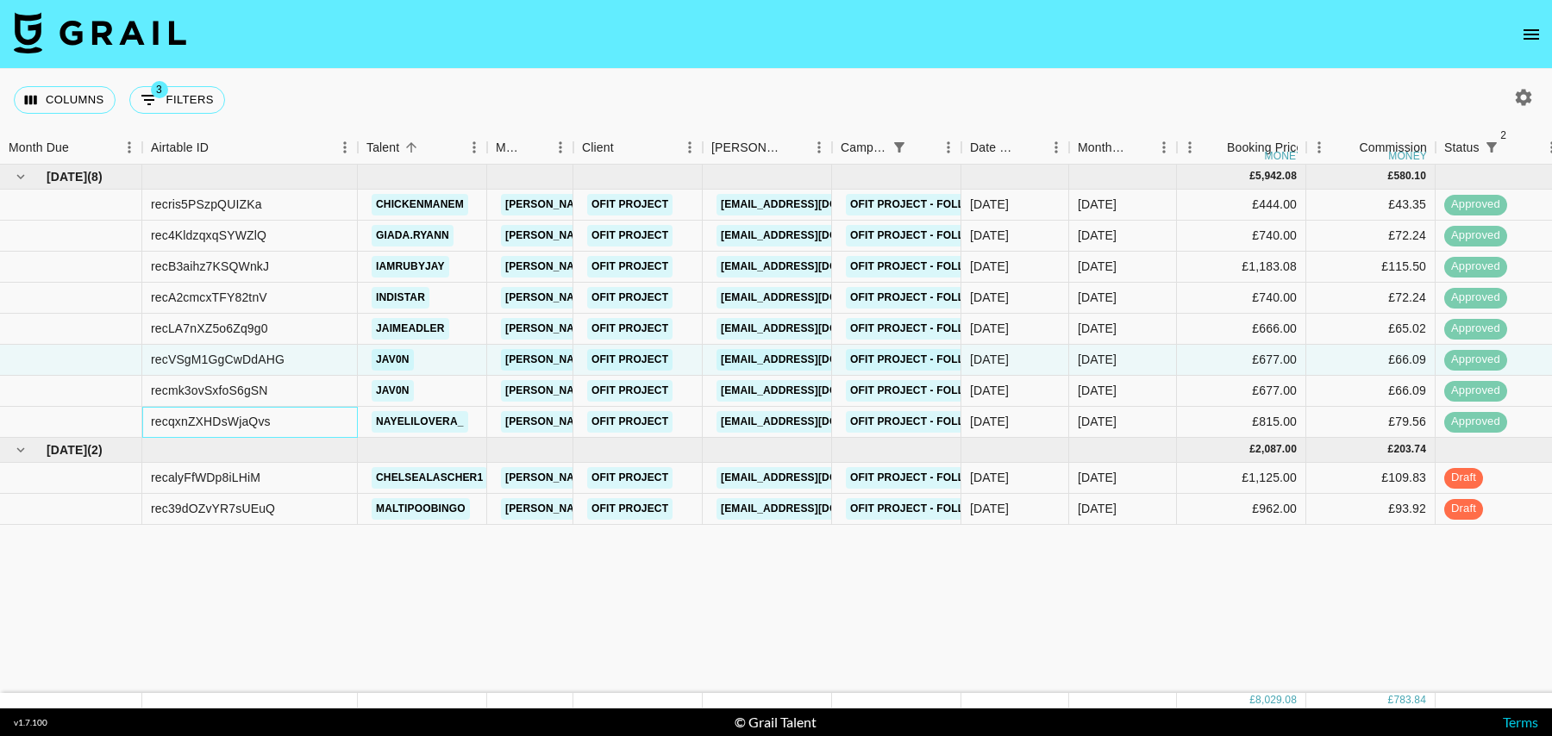
click at [312, 420] on div "recqxnZXHDsWjaQvs" at bounding box center [250, 422] width 216 height 31
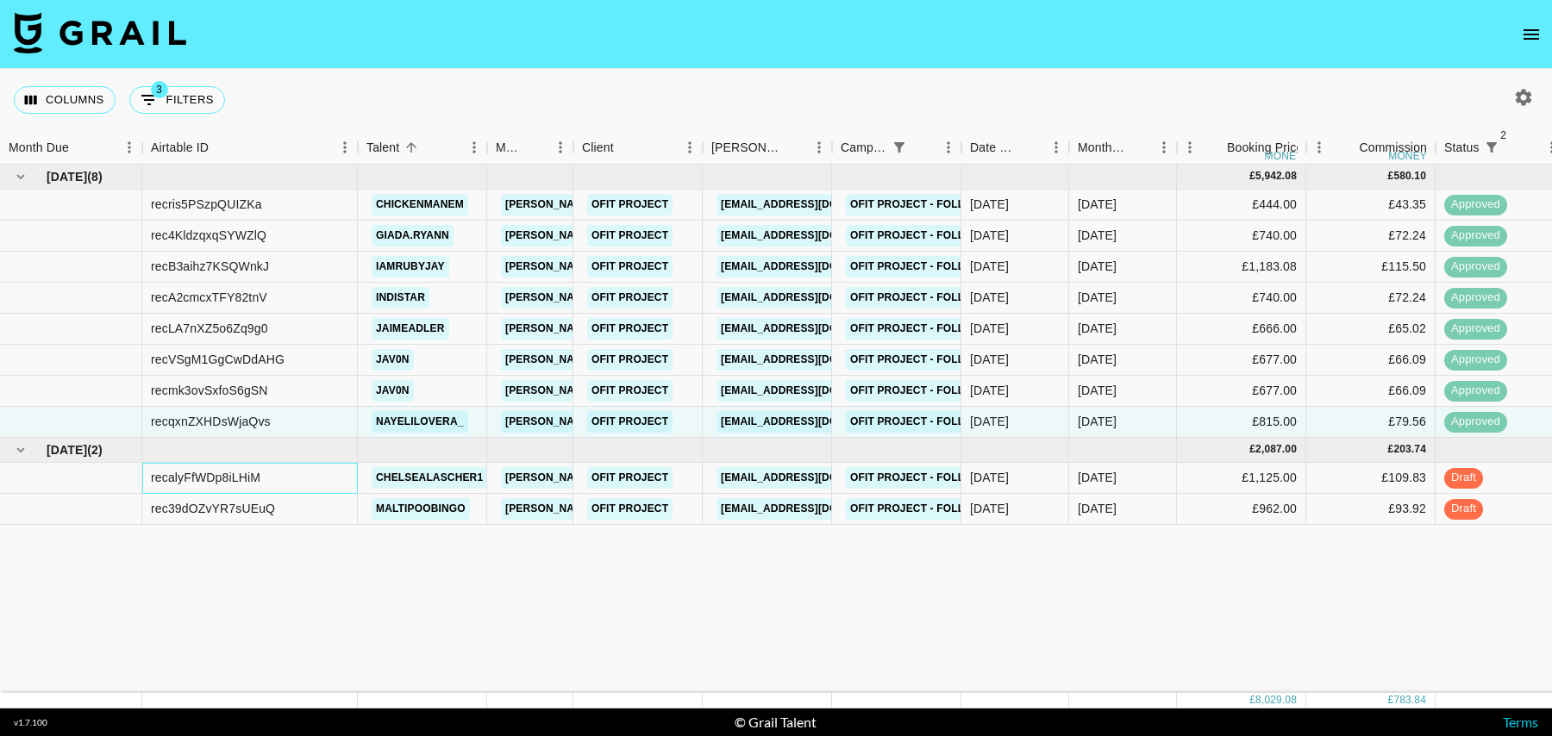
click at [310, 485] on div "recalyFfWDp8iLHiM" at bounding box center [250, 478] width 216 height 31
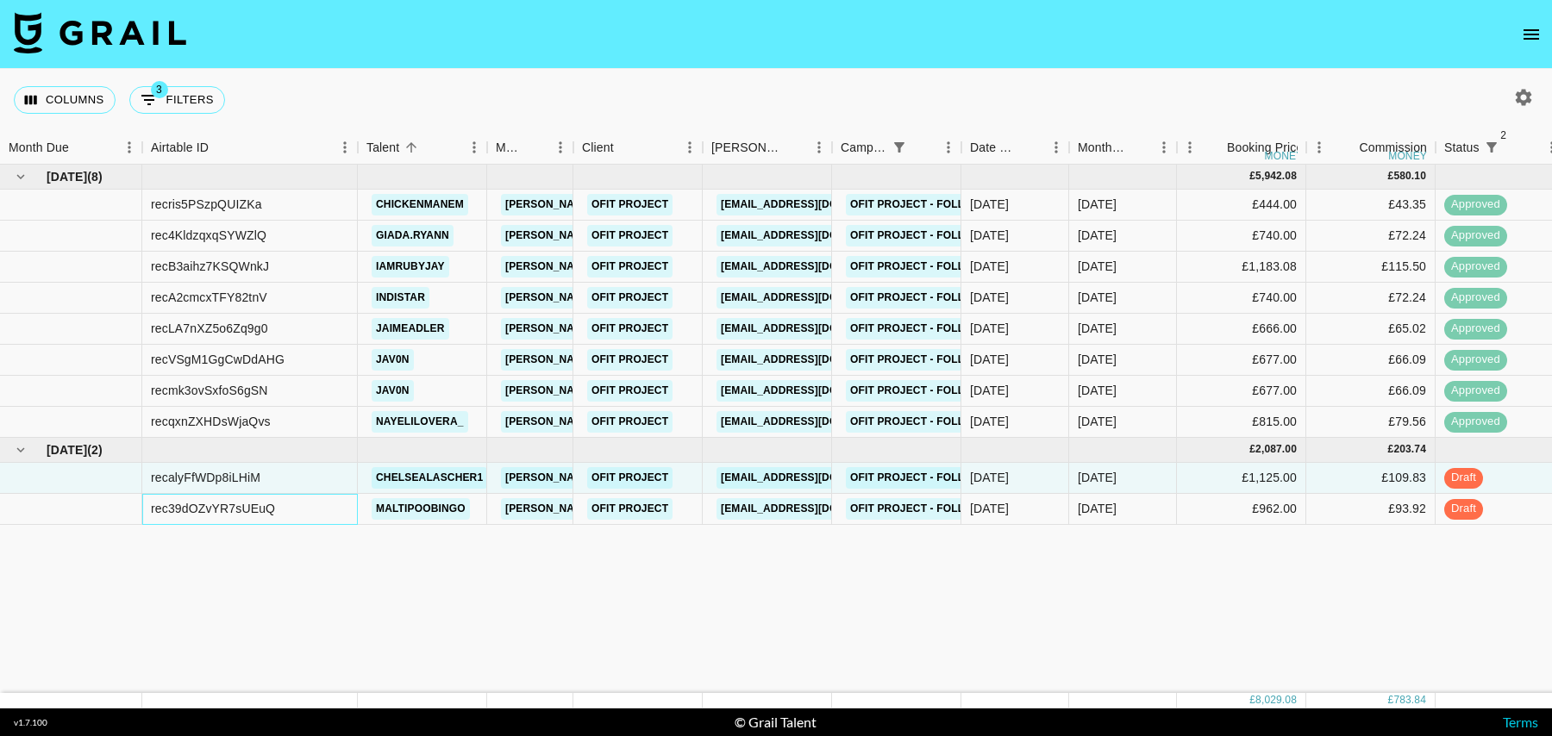
click at [310, 511] on div "rec39dOZvYR7sUEuQ" at bounding box center [250, 509] width 216 height 31
